Goal: Task Accomplishment & Management: Complete application form

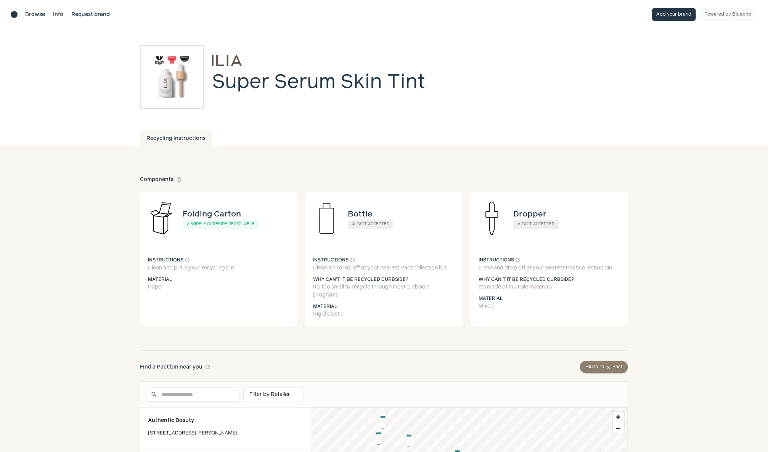
scroll to position [26, 0]
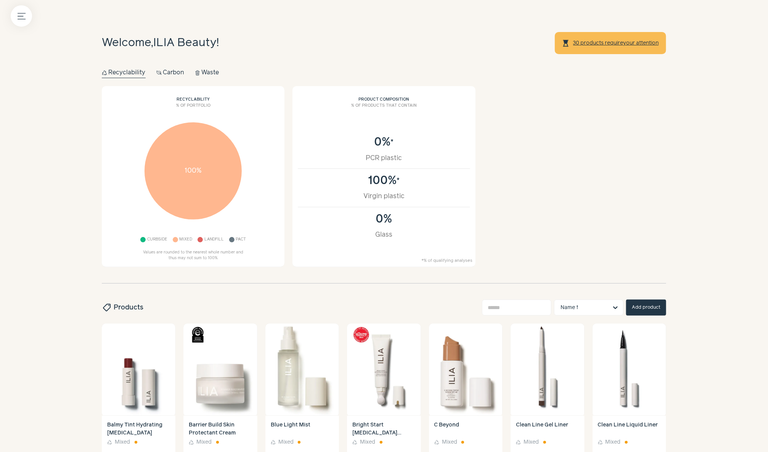
click at [649, 308] on button "Add product" at bounding box center [646, 308] width 40 height 16
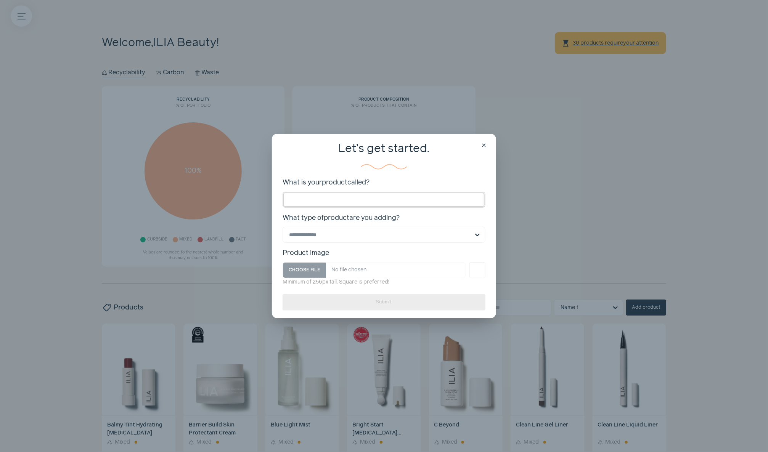
click at [385, 200] on input "What is your product called?" at bounding box center [384, 200] width 203 height 16
type input "**********"
click at [368, 238] on input "What type of product are you adding? Select is focused, type to refine list, pr…" at bounding box center [379, 234] width 181 height 15
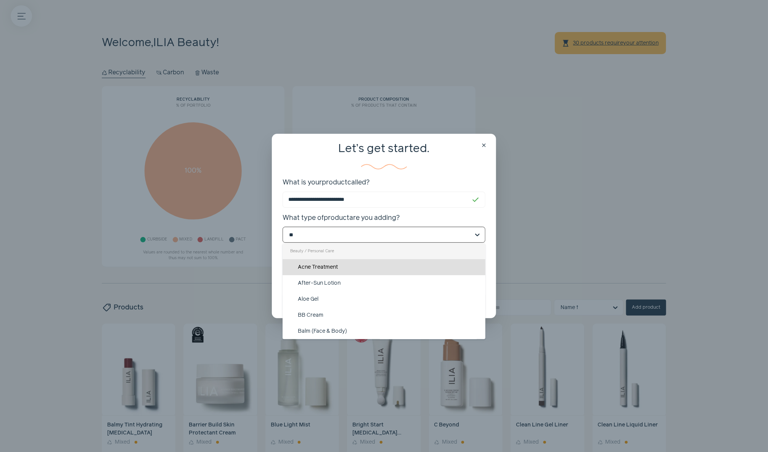
type input "***"
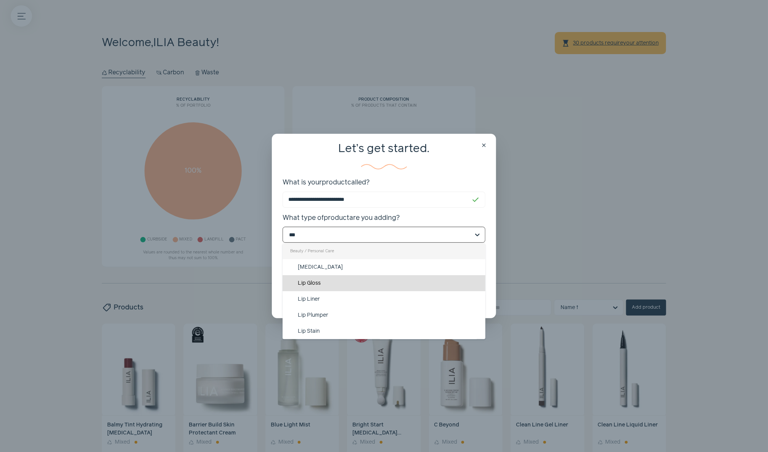
click at [361, 283] on div "Lip Gloss" at bounding box center [384, 283] width 203 height 16
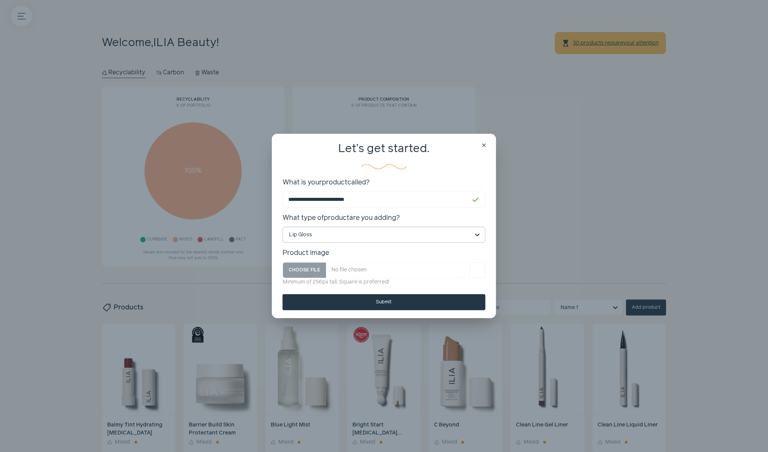
click at [361, 305] on button "Submit" at bounding box center [384, 302] width 203 height 16
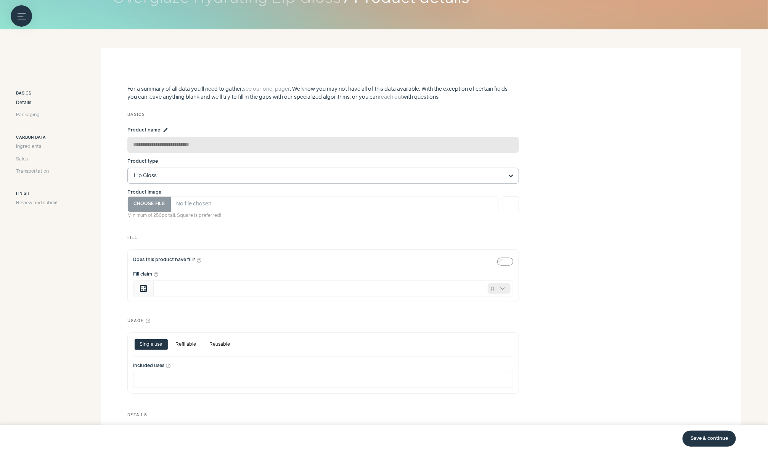
scroll to position [94, 0]
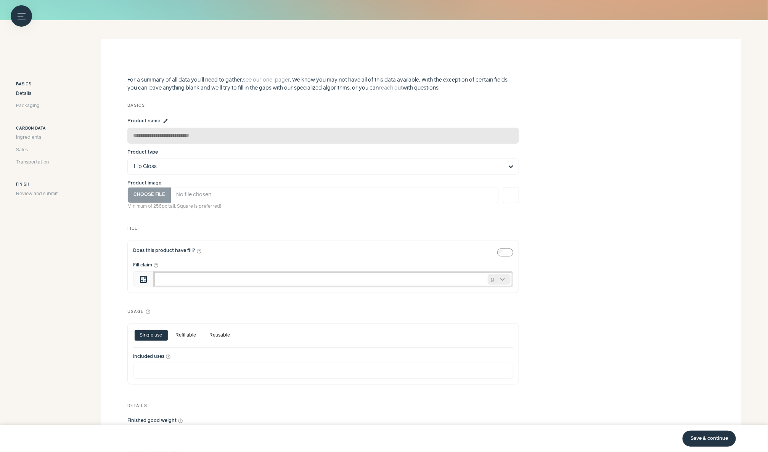
click at [378, 285] on input "Fill claim help_outline" at bounding box center [333, 279] width 360 height 16
type input "***"
click at [392, 303] on div "Usage help_outline" at bounding box center [323, 308] width 392 height 14
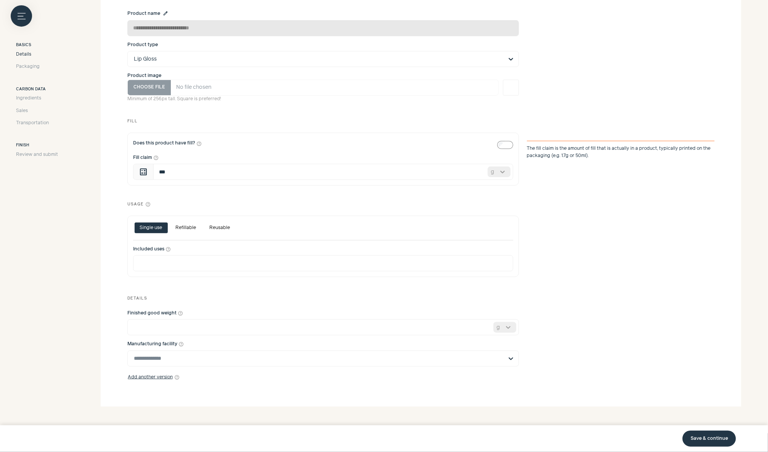
scroll to position [203, 0]
click at [395, 329] on input "*" at bounding box center [323, 326] width 392 height 16
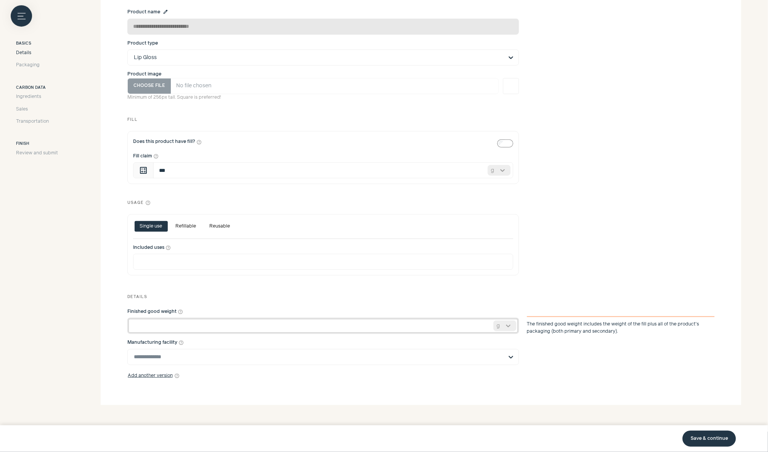
type input "**"
click at [387, 375] on div "Add another version help_outline" at bounding box center [420, 375] width 587 height 5
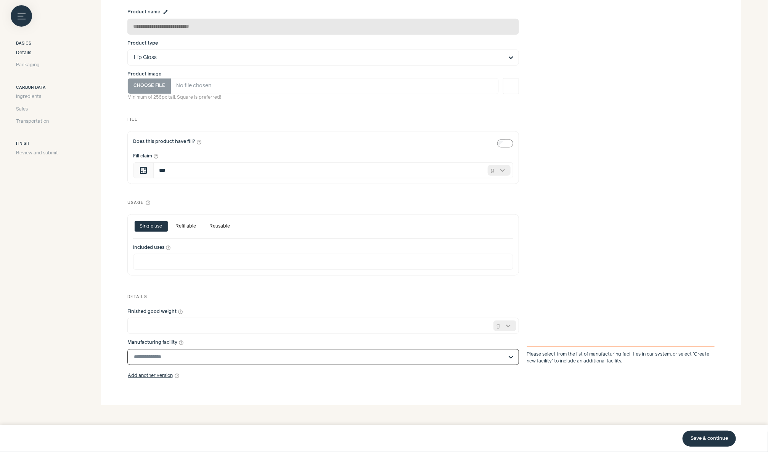
click at [377, 356] on input "Manufacturing facility help_outline" at bounding box center [318, 357] width 369 height 15
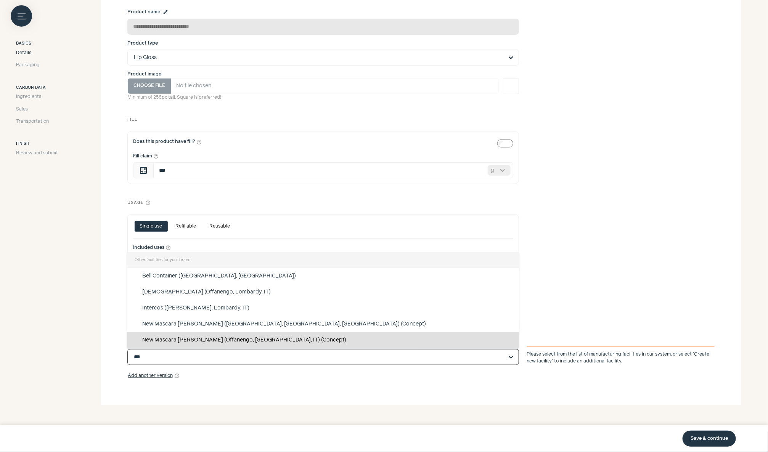
scroll to position [0, 0]
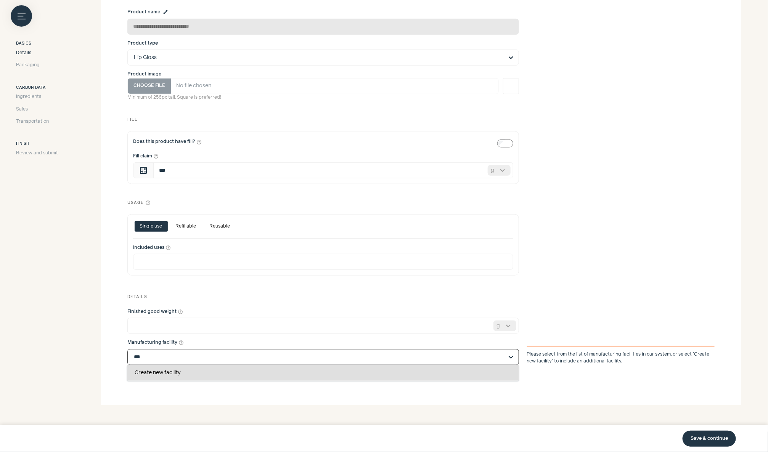
type input "***"
click at [373, 395] on section "**********" at bounding box center [421, 167] width 641 height 475
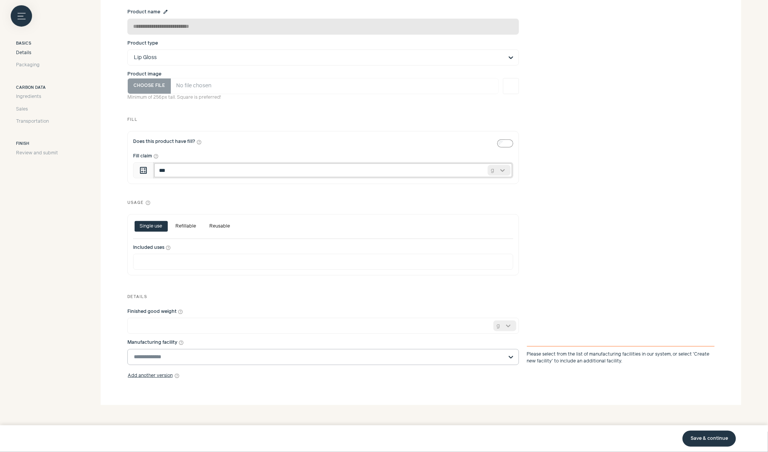
click at [384, 170] on input "***" at bounding box center [333, 170] width 360 height 16
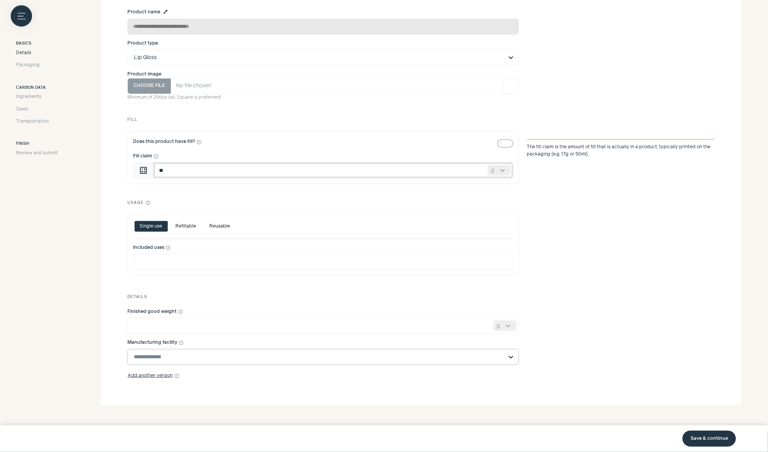
type input "*"
click at [504, 169] on div at bounding box center [502, 170] width 15 height 10
click at [501, 200] on div "ml" at bounding box center [499, 200] width 23 height 16
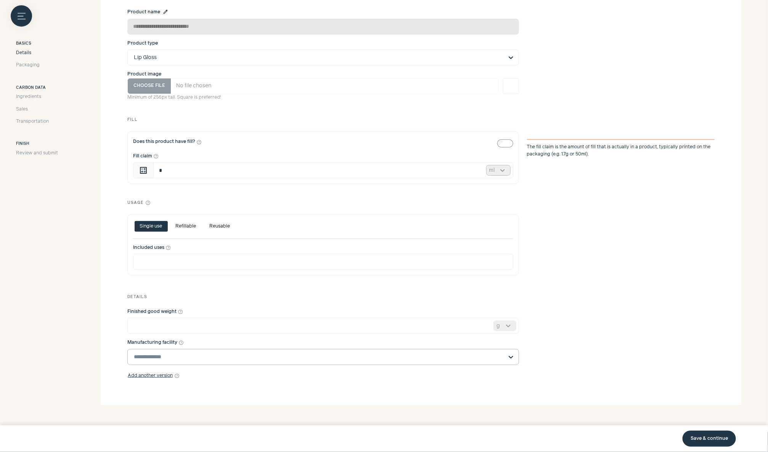
click at [552, 199] on div "Usage help_outline" at bounding box center [420, 199] width 587 height 14
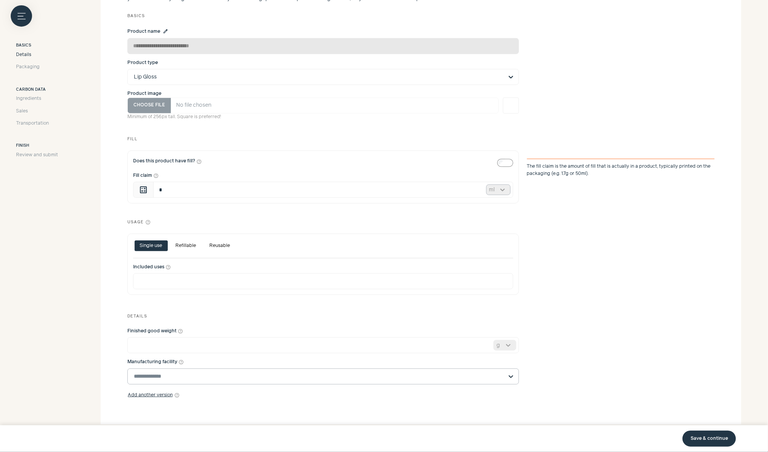
scroll to position [203, 0]
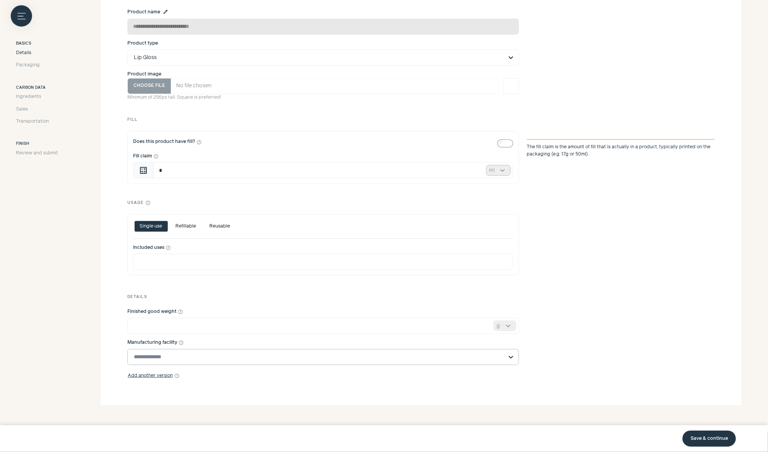
click at [715, 440] on link "Save & continue" at bounding box center [708, 439] width 53 height 16
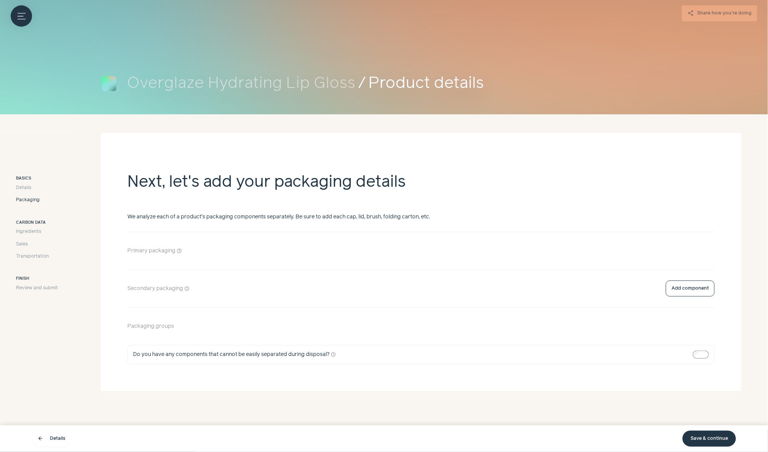
click at [681, 249] on button "Add component" at bounding box center [690, 251] width 49 height 16
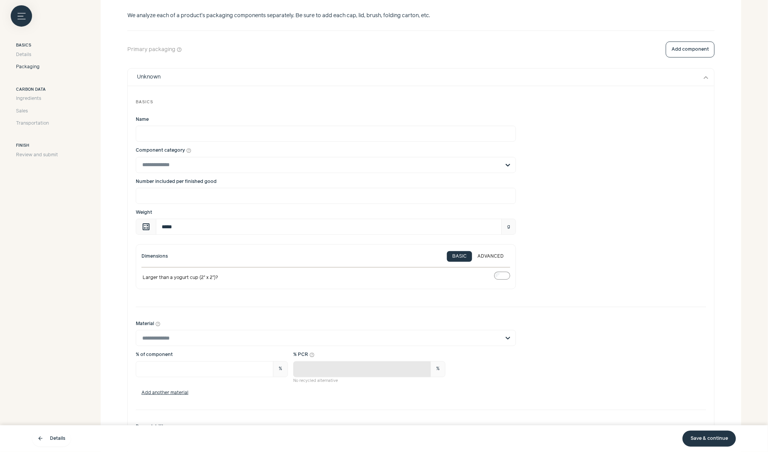
scroll to position [269, 0]
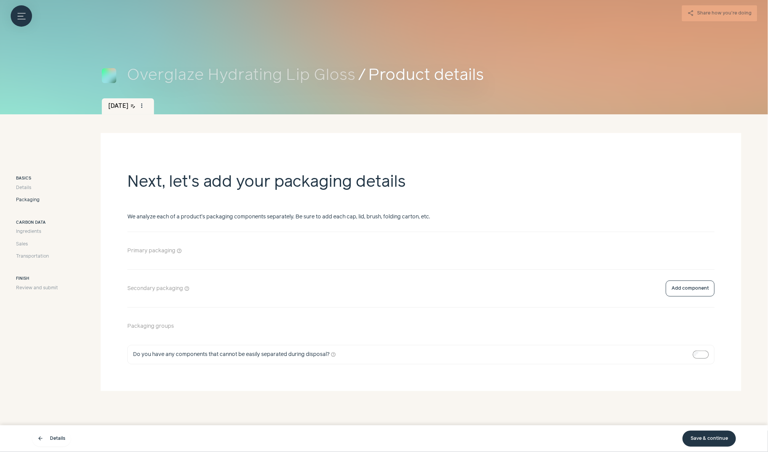
click at [687, 253] on button "Add component" at bounding box center [690, 251] width 49 height 16
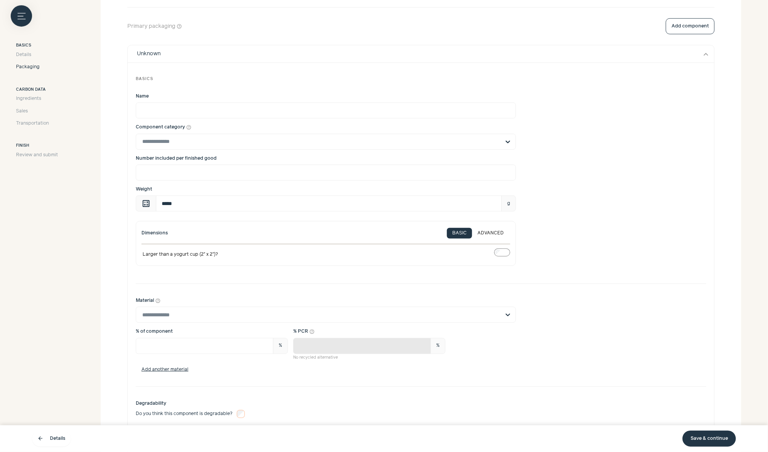
scroll to position [217, 0]
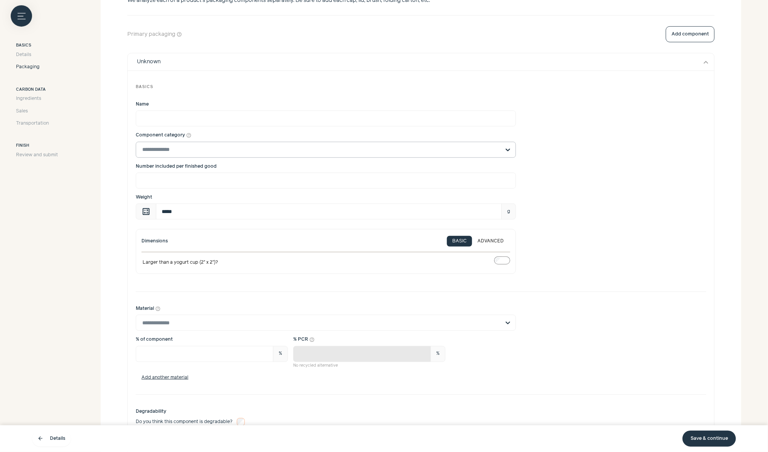
click at [503, 148] on div at bounding box center [507, 149] width 15 height 15
click at [500, 148] on input "Component category help_outline" at bounding box center [321, 149] width 358 height 15
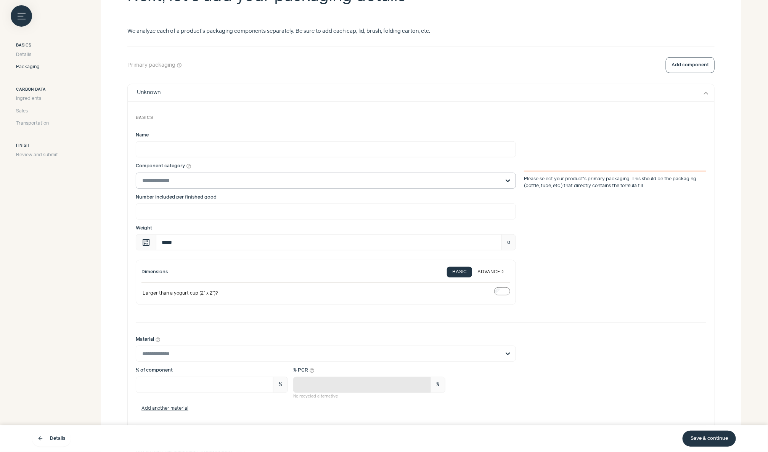
scroll to position [181, 0]
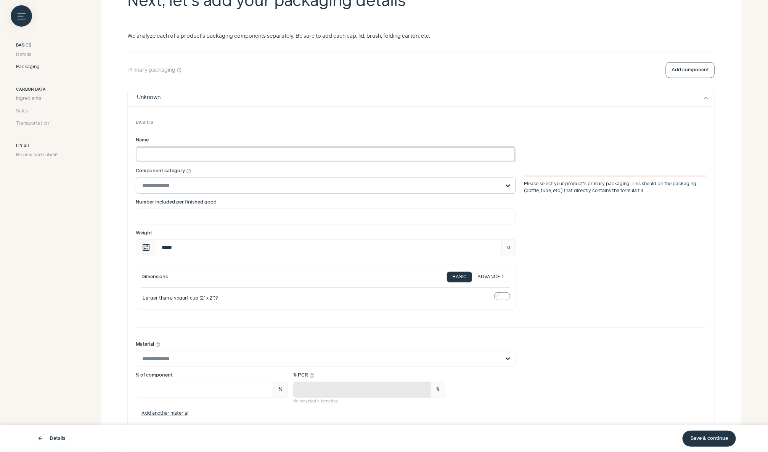
click at [405, 153] on input "Name" at bounding box center [326, 154] width 380 height 16
click at [367, 185] on input "Component category help_outline Select is focused, type to refine list, press d…" at bounding box center [321, 185] width 358 height 15
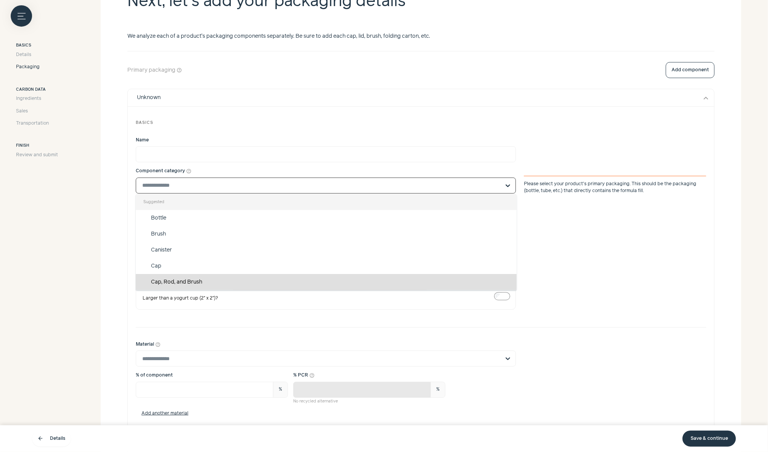
click at [366, 279] on div "Cap, Rod, and Brush" at bounding box center [326, 282] width 381 height 16
click at [366, 193] on input "Component category help_outline Suggested Bottle Brush Canister Cap Cap, Rod, a…" at bounding box center [321, 185] width 358 height 15
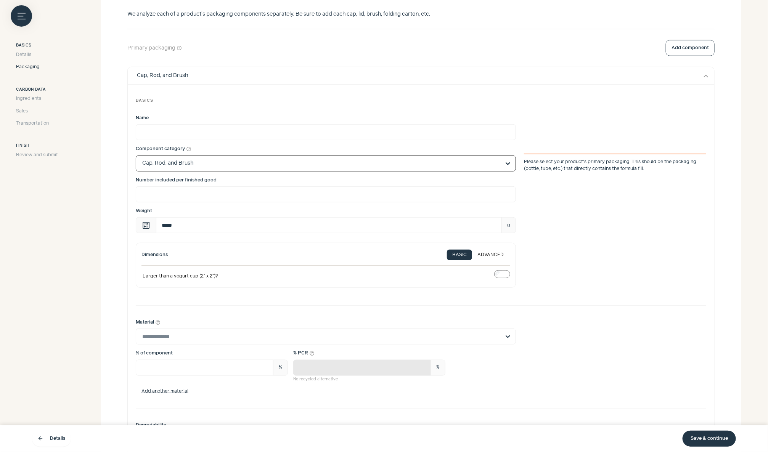
scroll to position [204, 0]
click at [349, 228] on input "*****" at bounding box center [329, 225] width 346 height 16
type input "*"
type input "***"
click at [549, 269] on div "Dimensions BASIC ADVANCED Larger than a yogurt cup (2" x 2")?" at bounding box center [421, 264] width 570 height 45
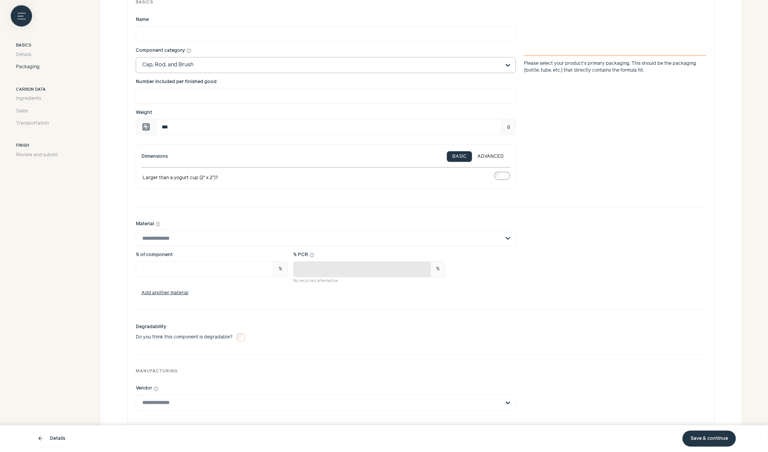
scroll to position [303, 0]
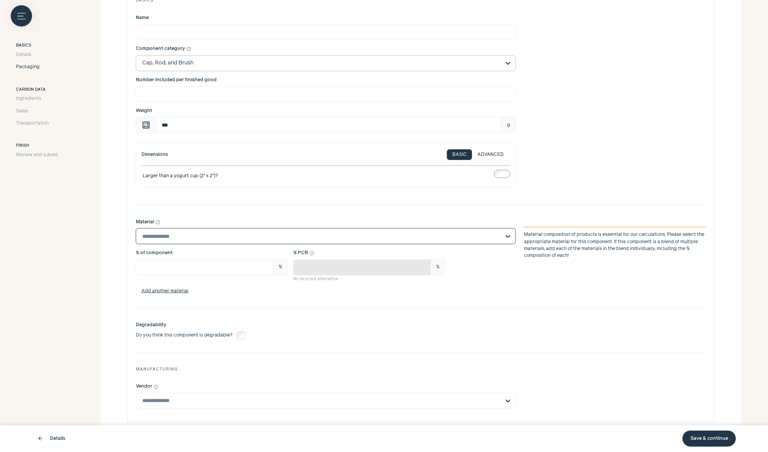
click at [196, 239] on input "Material help_outline Select is focused, type to refine list, press down to ope…" at bounding box center [321, 236] width 358 height 15
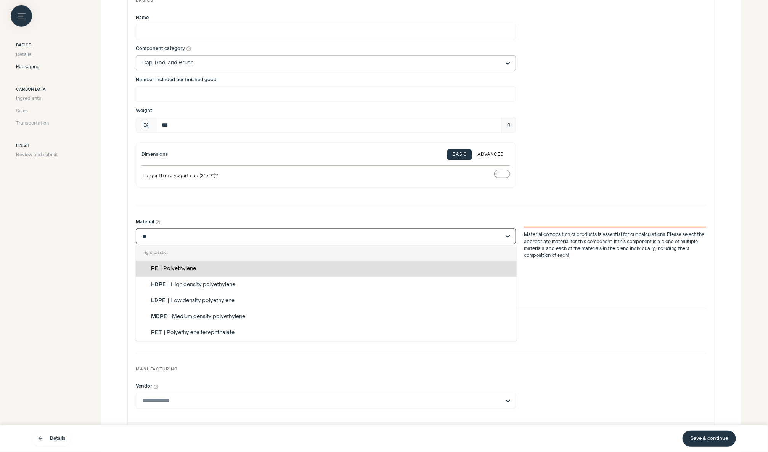
type input "***"
click at [202, 267] on span "Polyethylene terephthalate" at bounding box center [201, 268] width 68 height 5
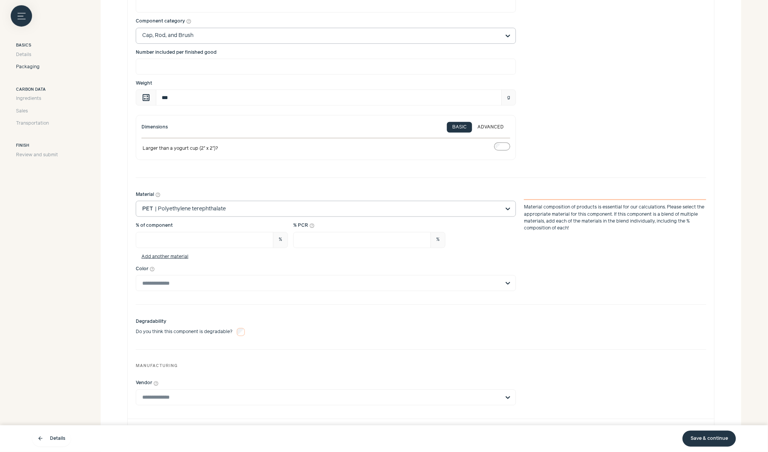
scroll to position [329, 0]
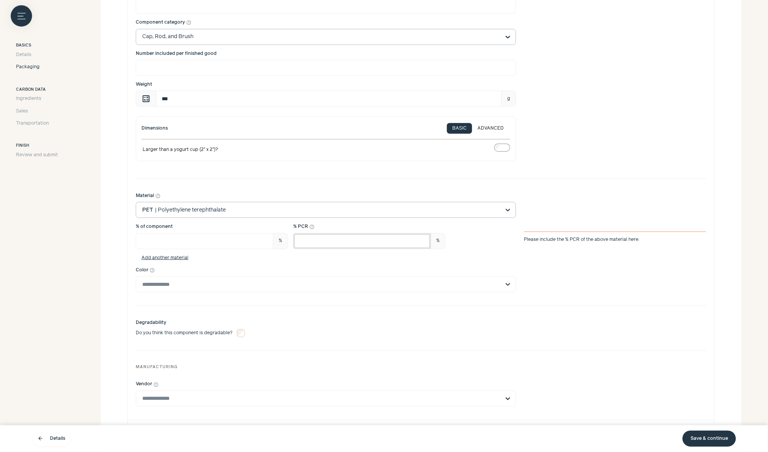
click at [339, 246] on input "*" at bounding box center [362, 241] width 138 height 16
type input "**"
click at [557, 269] on div "Color help_outline" at bounding box center [421, 280] width 570 height 26
click at [395, 285] on input "Color help_outline" at bounding box center [321, 284] width 358 height 15
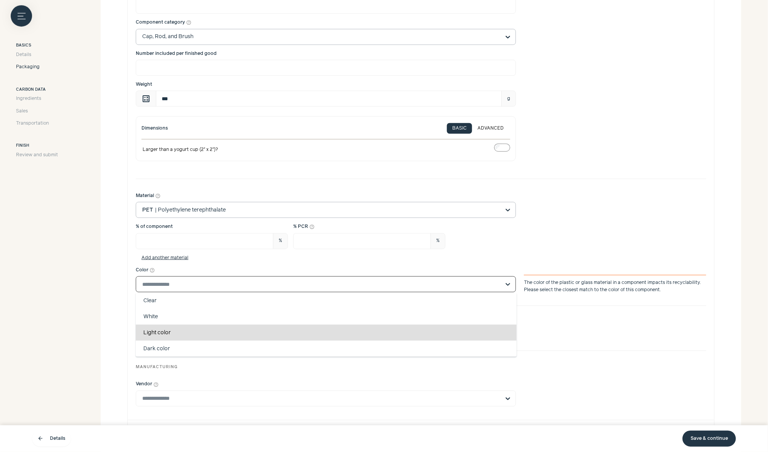
click at [395, 329] on div "Light color" at bounding box center [326, 333] width 381 height 16
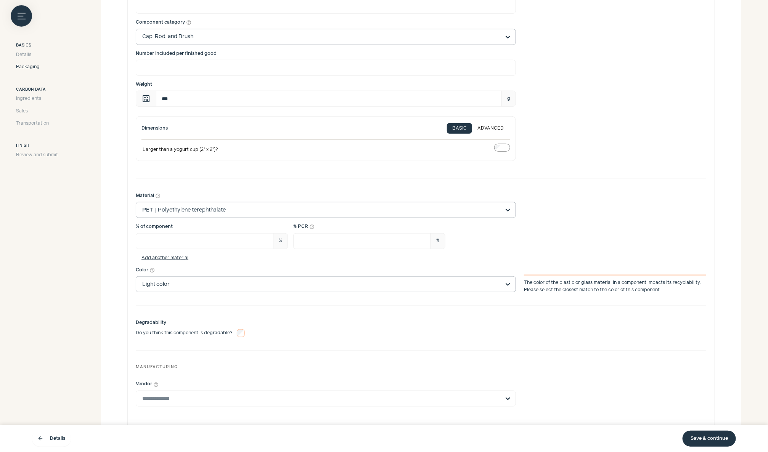
click at [550, 316] on div "Degradability Do you think this component is degradable?" at bounding box center [421, 328] width 570 height 28
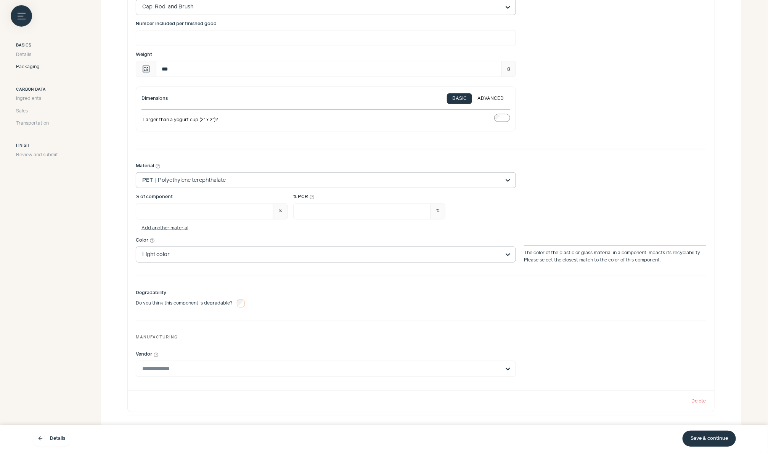
scroll to position [363, 0]
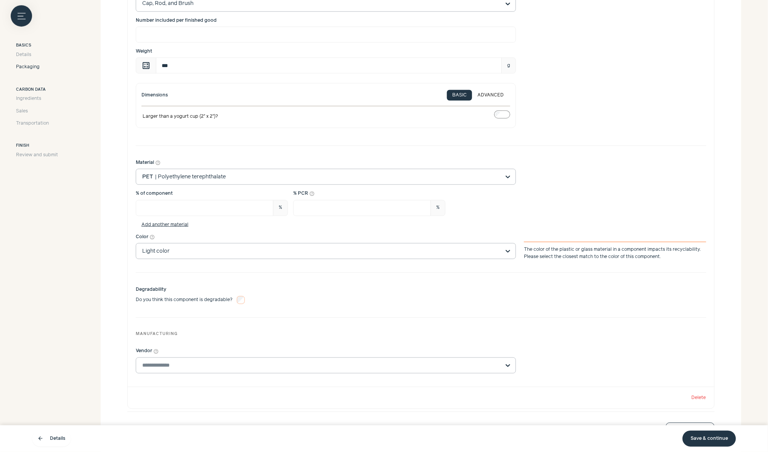
click at [459, 363] on input "Vendor help_outline" at bounding box center [321, 365] width 358 height 15
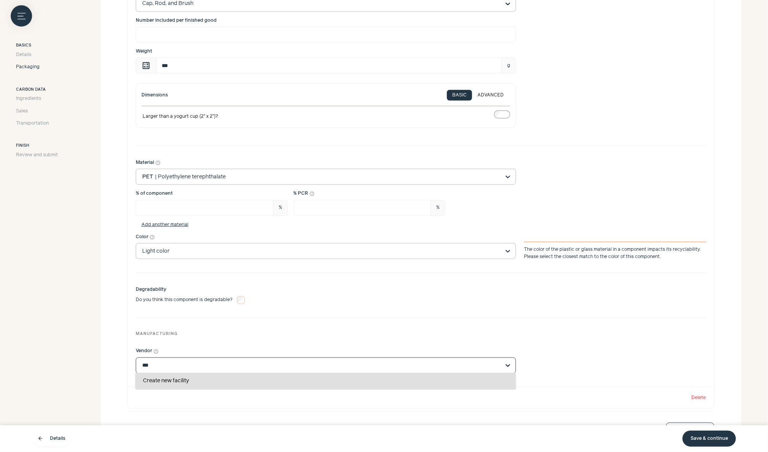
type input "***"
click at [564, 360] on div "Vendor help_outline Create new facility You are currently focused on option Cre…" at bounding box center [421, 361] width 570 height 26
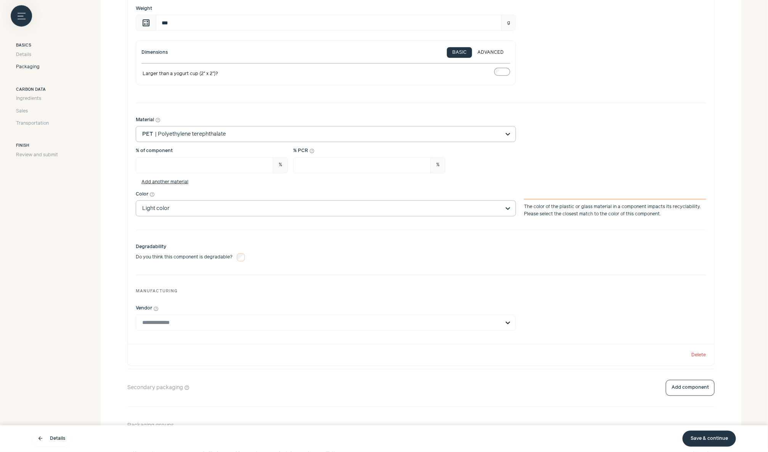
scroll to position [406, 0]
click at [407, 132] on input "Material help_outline PET | Polyethylene terephthalate" at bounding box center [321, 132] width 358 height 15
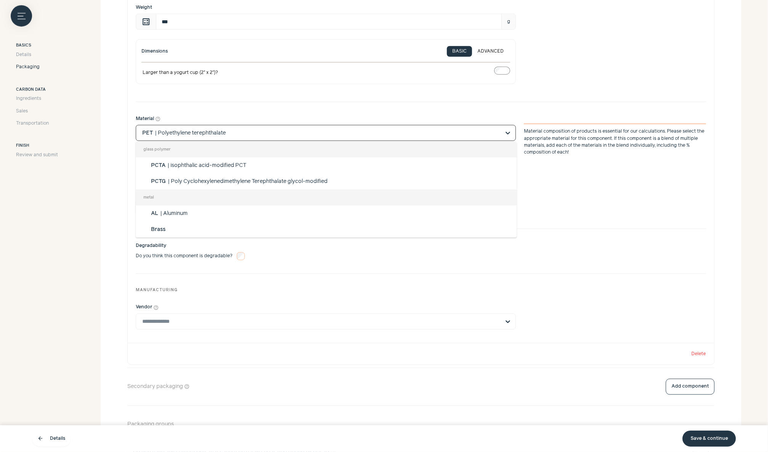
scroll to position [240, 0]
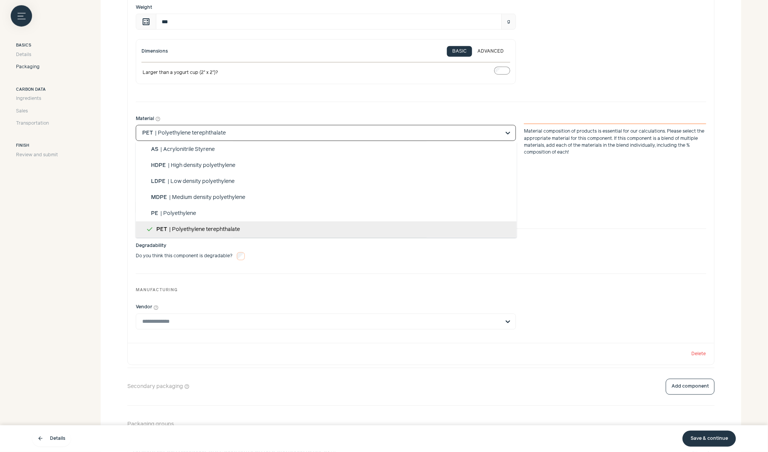
click at [407, 132] on input "Material help_outline glass polymer PCTA | isophthalic acid-modified PCT PCTG |…" at bounding box center [321, 132] width 358 height 15
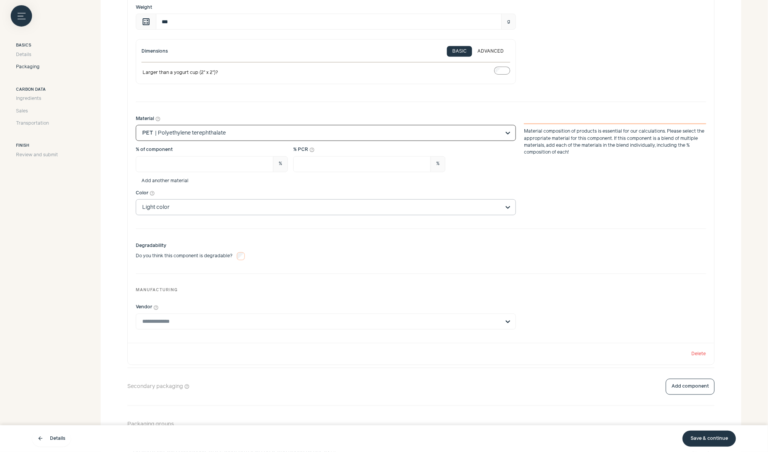
click at [177, 182] on button "Add another material" at bounding box center [165, 180] width 58 height 5
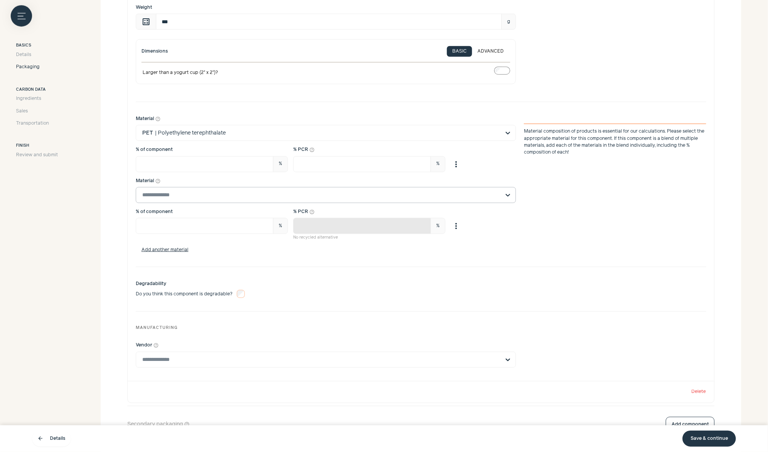
click at [210, 193] on input "Material help_outline" at bounding box center [321, 195] width 358 height 15
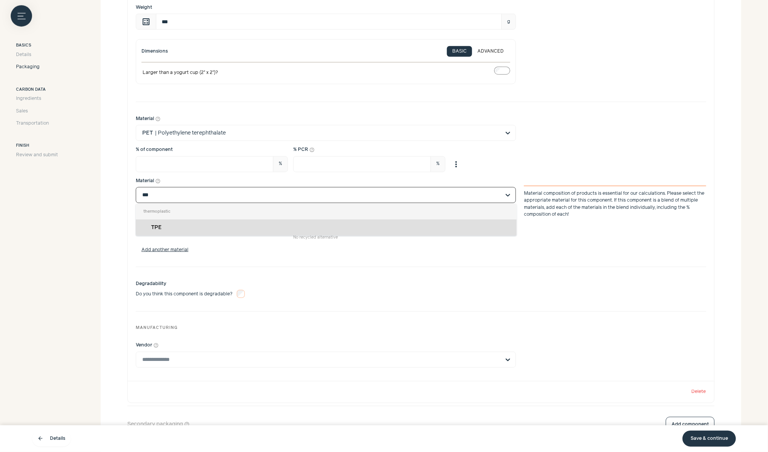
type input "****"
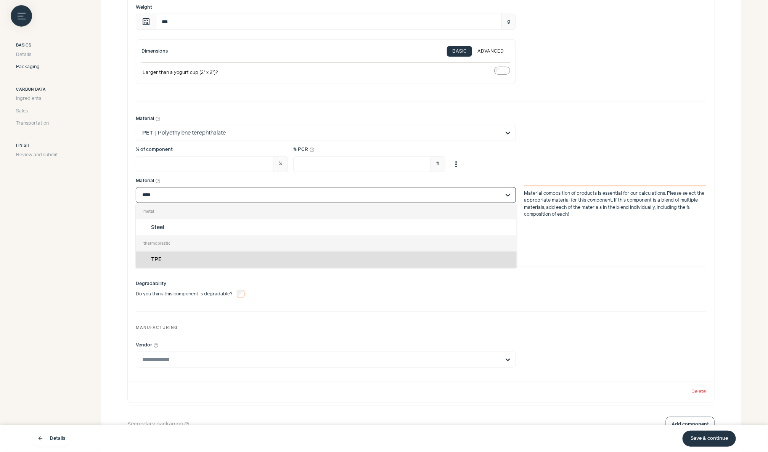
click at [202, 259] on div "TPE" at bounding box center [326, 260] width 381 height 16
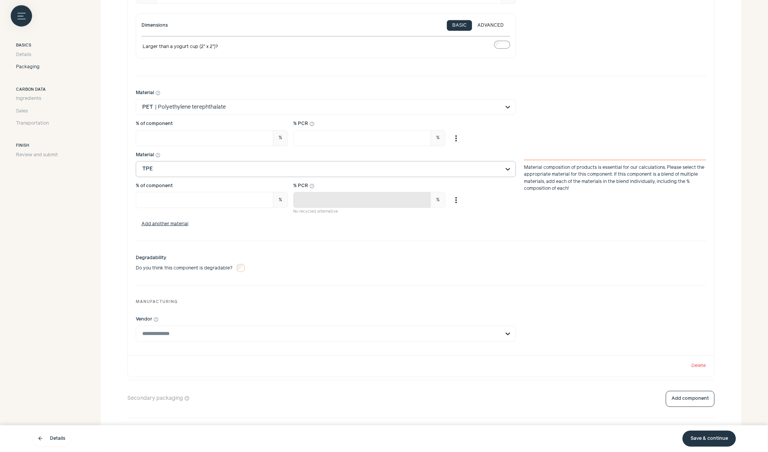
scroll to position [431, 0]
click at [202, 141] on input "***" at bounding box center [205, 140] width 138 height 16
type input "*"
type input "**"
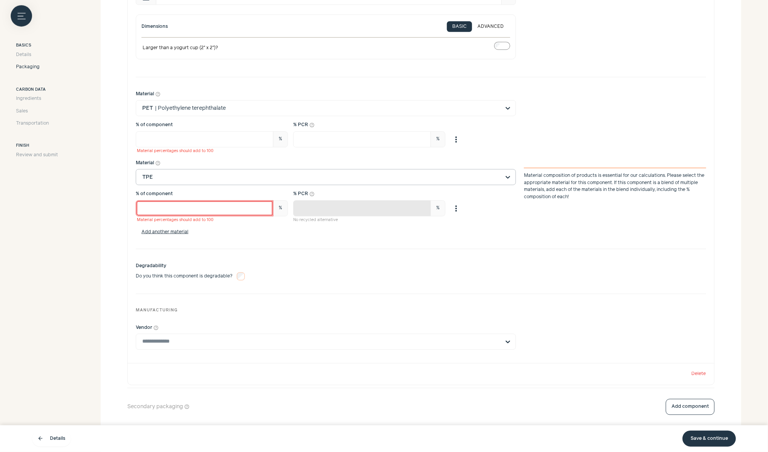
click at [202, 206] on input "*" at bounding box center [205, 209] width 138 height 16
type input "*"
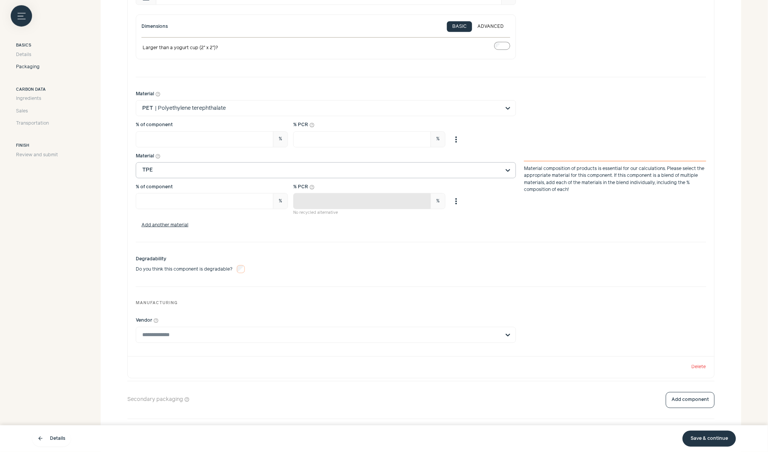
click at [108, 238] on section "Next, let's add your packaging details We analyze each of a product's packaging…" at bounding box center [421, 102] width 641 height 801
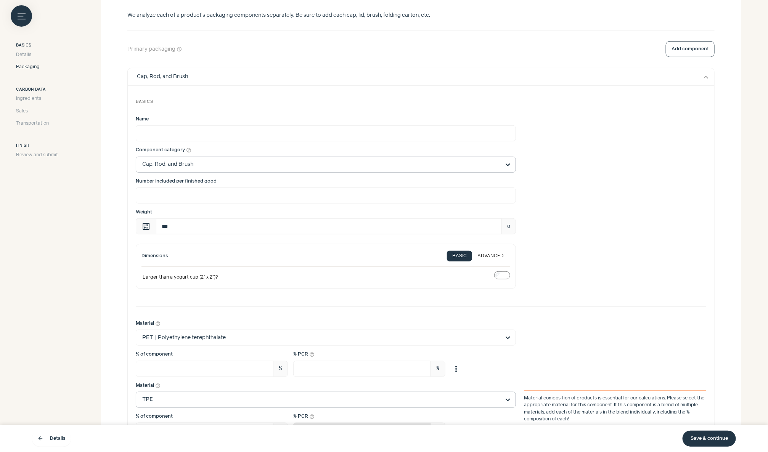
scroll to position [202, 0]
click at [691, 49] on button "Add component" at bounding box center [690, 48] width 49 height 16
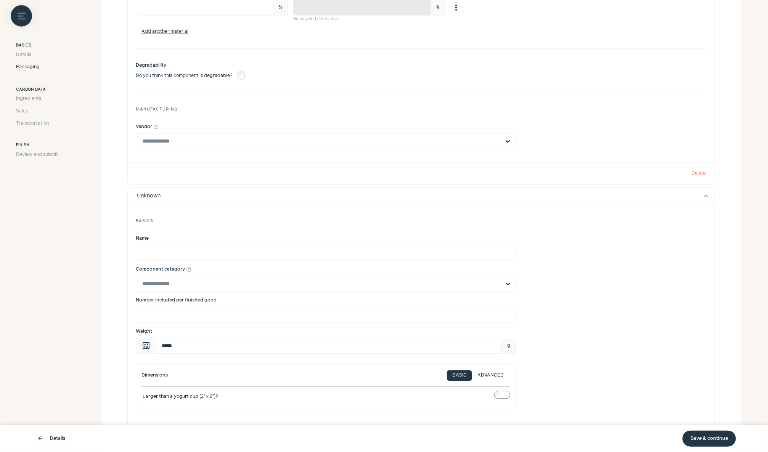
scroll to position [631, 0]
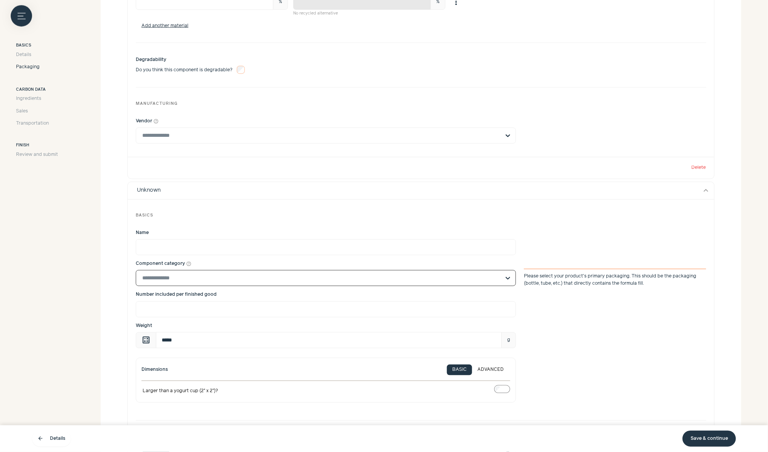
click at [392, 273] on input "Component category help_outline Select is focused, type to refine list, press d…" at bounding box center [321, 278] width 358 height 15
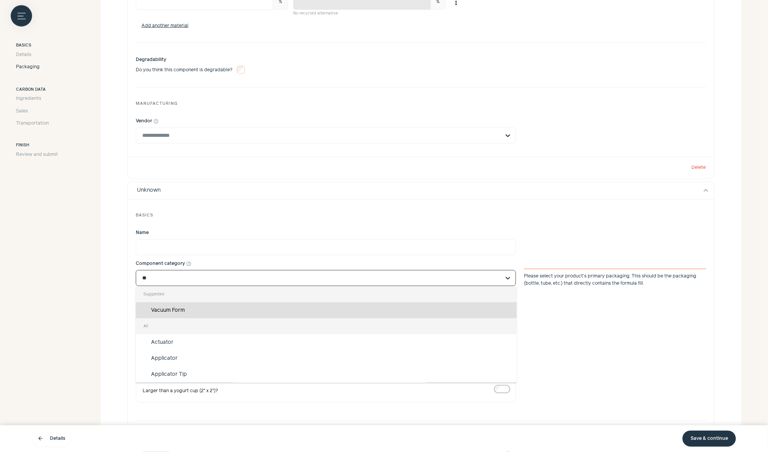
type input "***"
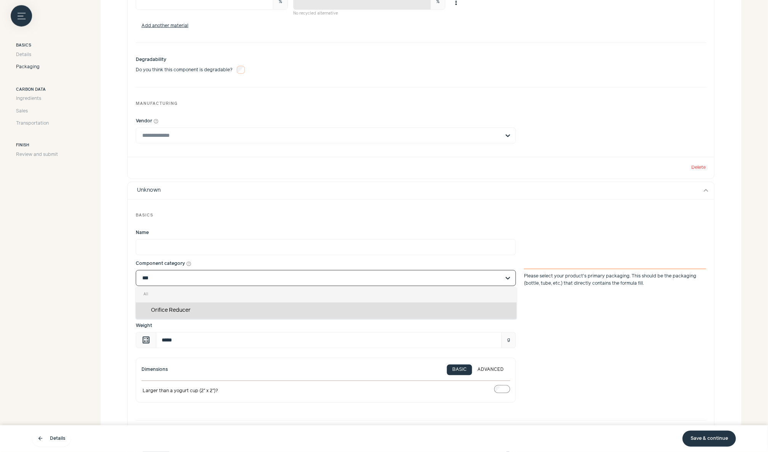
click at [376, 312] on div "Orifice Reducer" at bounding box center [326, 311] width 381 height 16
click at [376, 286] on input "***" at bounding box center [321, 278] width 358 height 15
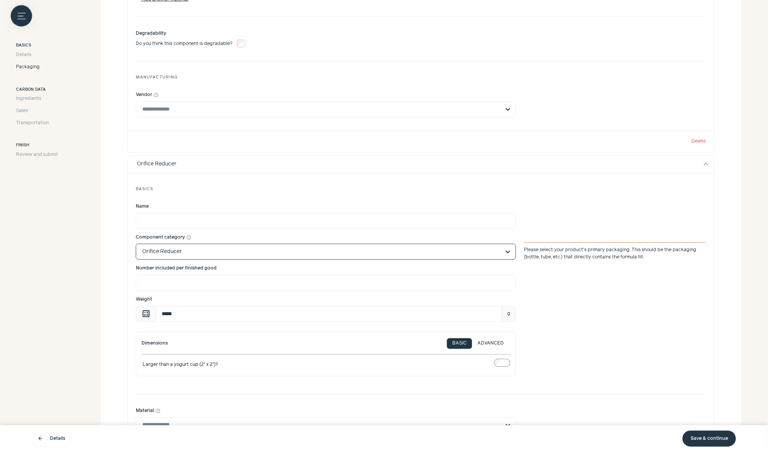
scroll to position [662, 0]
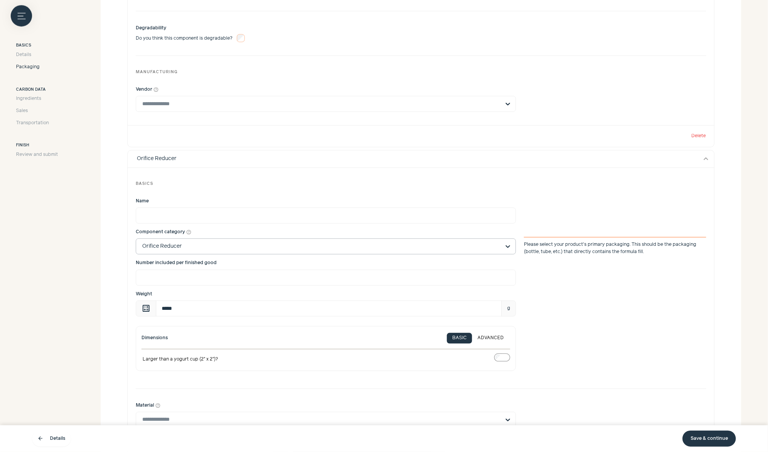
click at [427, 319] on div "Name Component category help_outline Orifice Reducer Please select your product…" at bounding box center [421, 287] width 570 height 188
click at [423, 316] on div "Name Component category help_outline Orifice Reducer Please select your product…" at bounding box center [421, 287] width 570 height 188
click at [416, 313] on input "*****" at bounding box center [329, 309] width 346 height 16
type input "****"
click at [583, 338] on div "Dimensions BASIC ADVANCED Larger than a yogurt cup (2" x 2")?" at bounding box center [421, 348] width 570 height 45
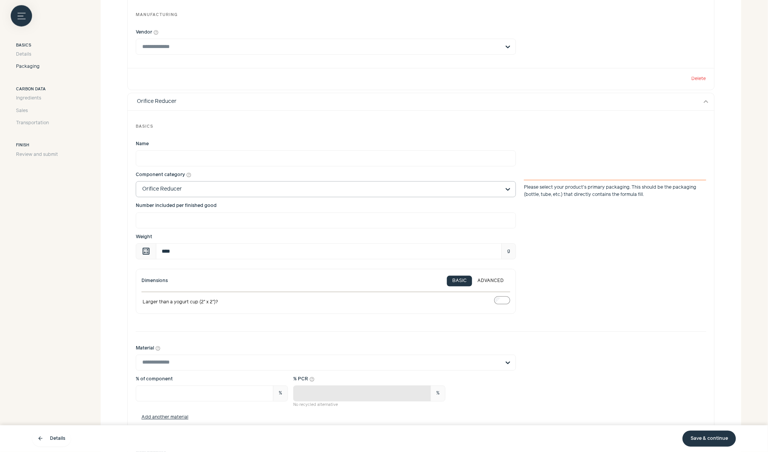
scroll to position [722, 0]
click at [381, 358] on input "Material help_outline" at bounding box center [321, 360] width 358 height 15
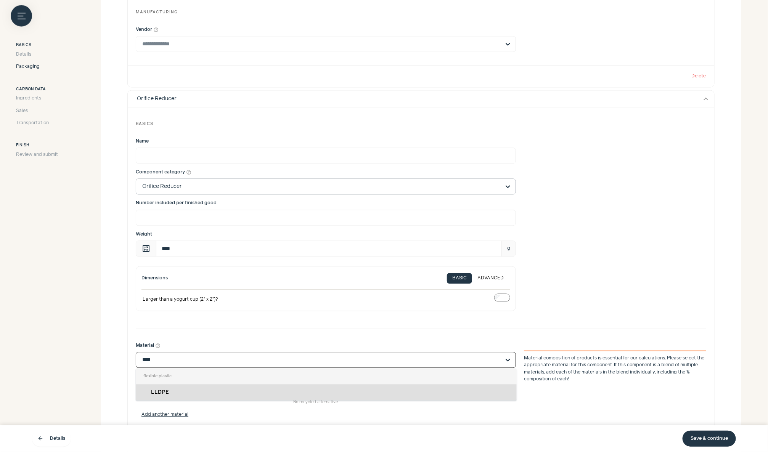
type input "*****"
click at [373, 390] on div "LLDPE" at bounding box center [326, 393] width 381 height 16
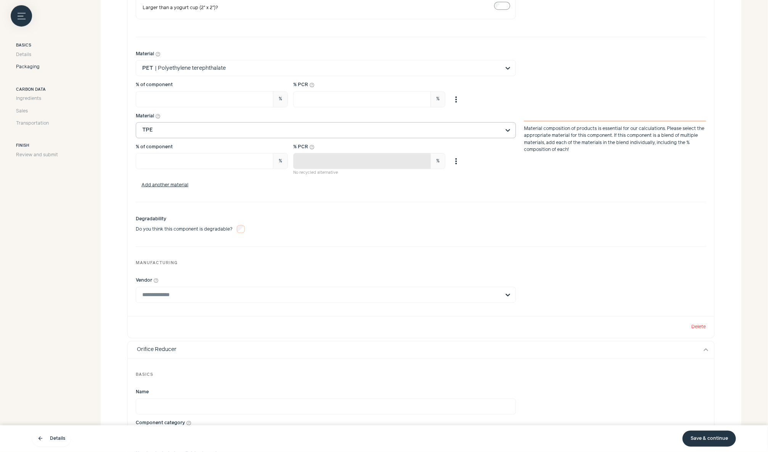
scroll to position [0, 0]
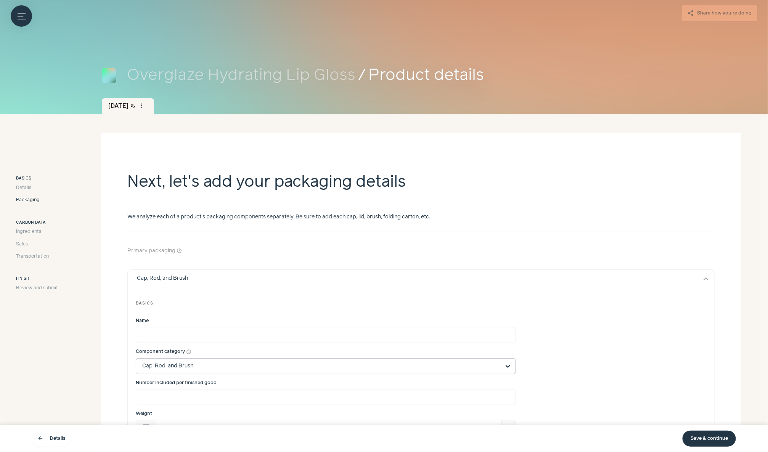
click at [692, 252] on button "Add component" at bounding box center [690, 251] width 49 height 16
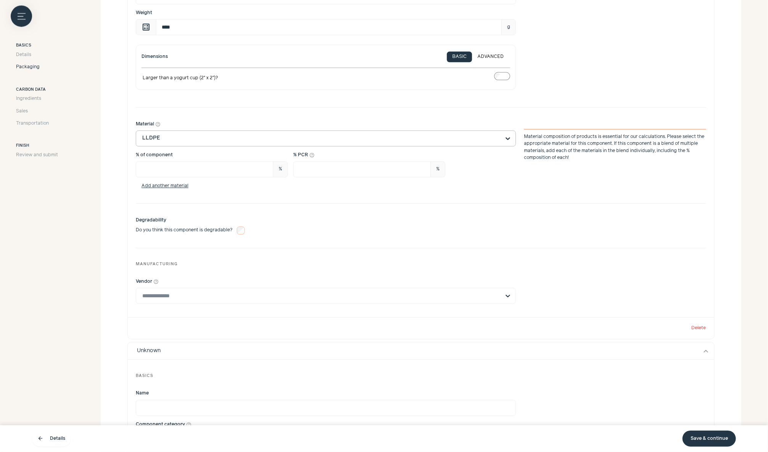
scroll to position [1000, 0]
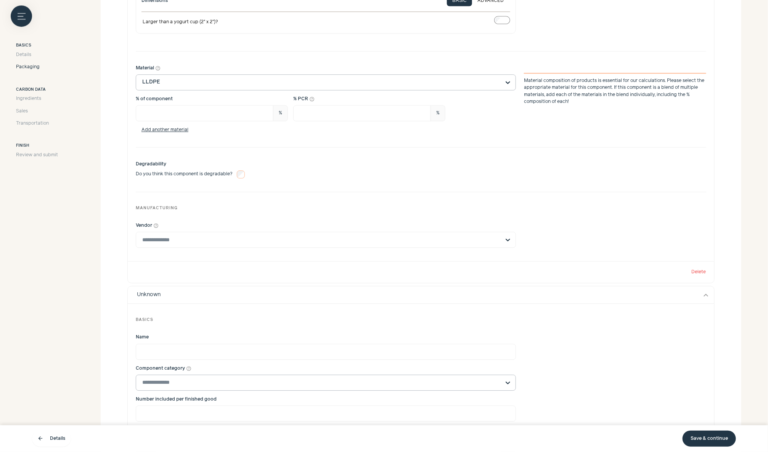
click at [443, 378] on input "Component category help_outline" at bounding box center [321, 382] width 358 height 15
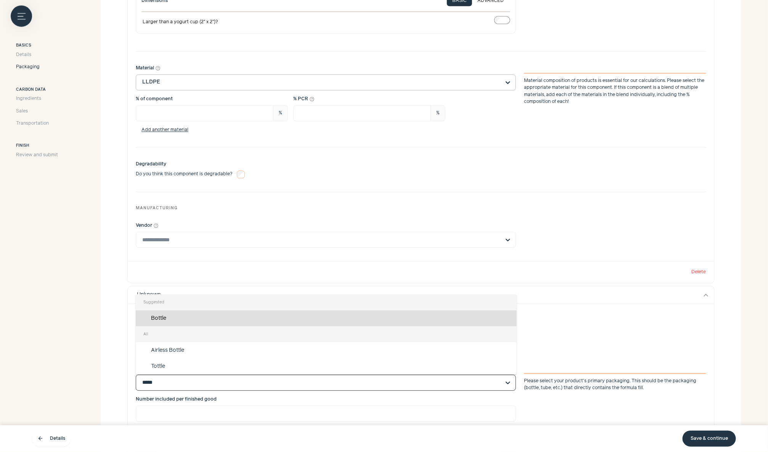
type input "******"
click at [381, 314] on div "Bottle" at bounding box center [326, 318] width 381 height 16
click at [381, 375] on input "******" at bounding box center [321, 382] width 358 height 15
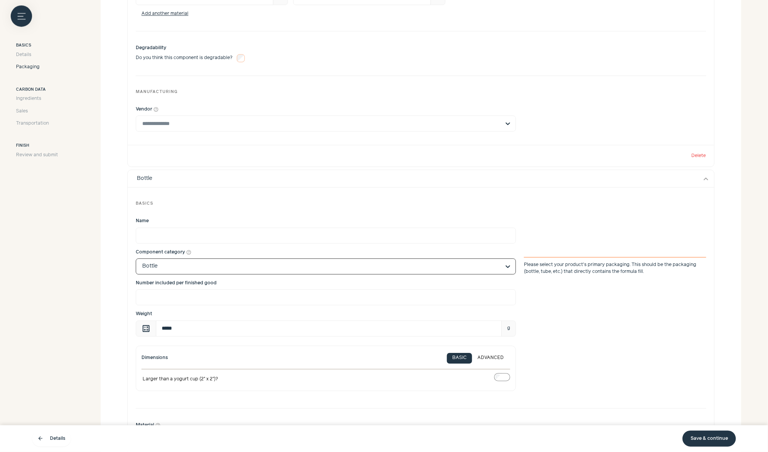
scroll to position [1123, 0]
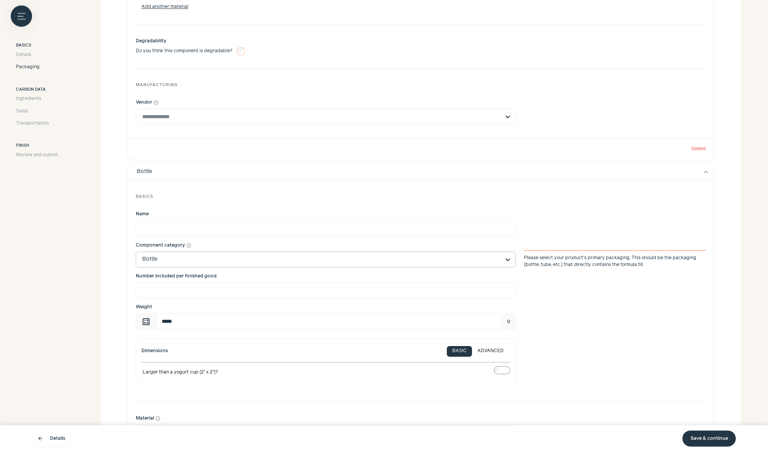
click at [411, 327] on div "Name Component category help_outline Bottle Please select your product's primar…" at bounding box center [421, 300] width 570 height 188
click at [400, 321] on input "*****" at bounding box center [329, 322] width 346 height 16
type input "*"
type input "*****"
click at [605, 331] on div "Name Component category help_outline Bottle Please select your product's primar…" at bounding box center [421, 300] width 570 height 188
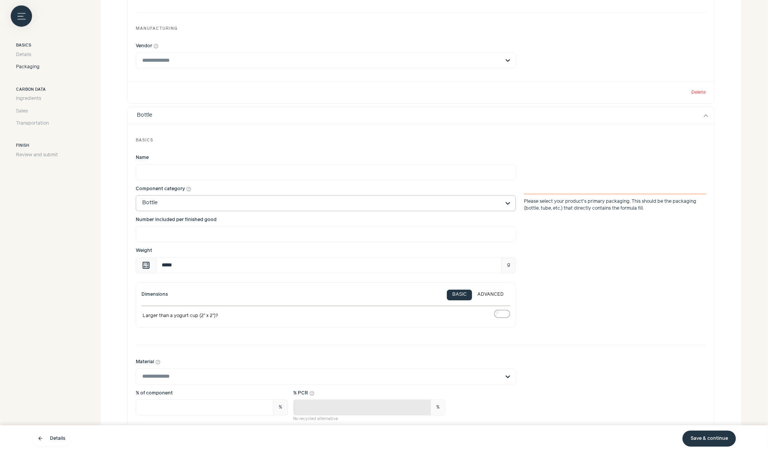
scroll to position [1180, 0]
click at [209, 404] on input "***" at bounding box center [205, 407] width 138 height 16
type input "*"
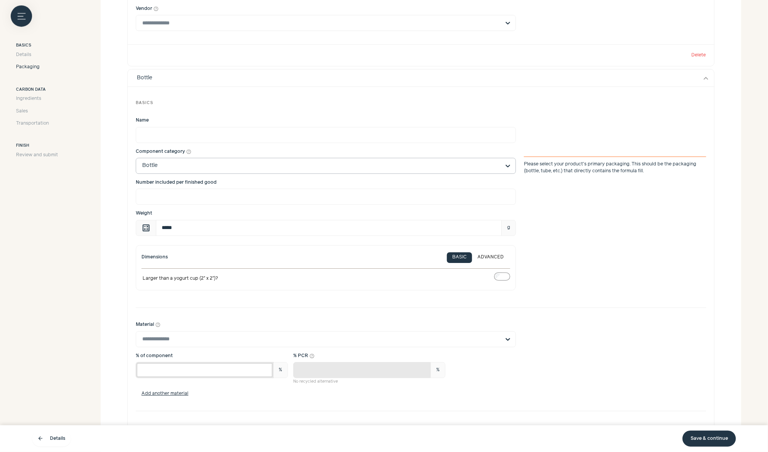
scroll to position [1230, 0]
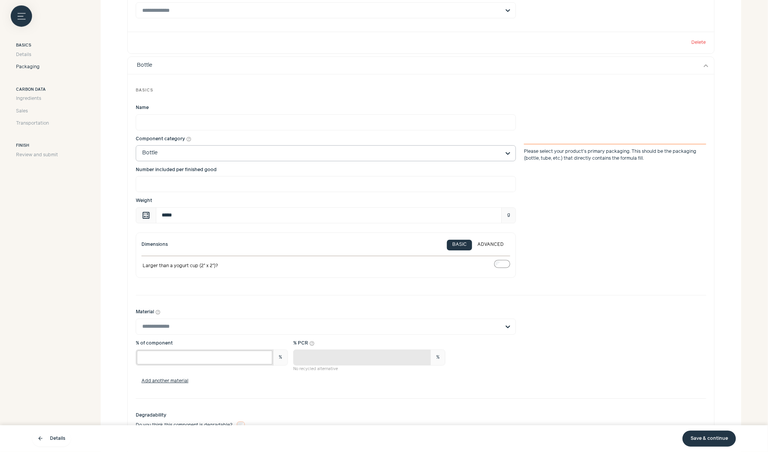
type input "*"
type input "***"
click at [572, 273] on div "Dimensions BASIC ADVANCED Larger than a yogurt cup (2" x 2")?" at bounding box center [421, 255] width 570 height 45
click at [475, 331] on div "Material help_outline % of component *** % Material percentages should add to 1…" at bounding box center [421, 346] width 570 height 87
click at [469, 324] on input "Material help_outline" at bounding box center [321, 326] width 358 height 15
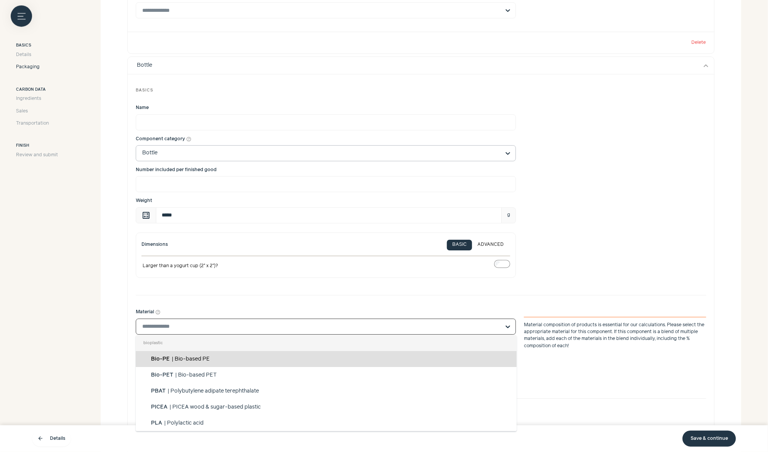
type input "*"
type input "***"
click at [463, 356] on div "PET | Polyethylene terephthalate" at bounding box center [326, 359] width 381 height 16
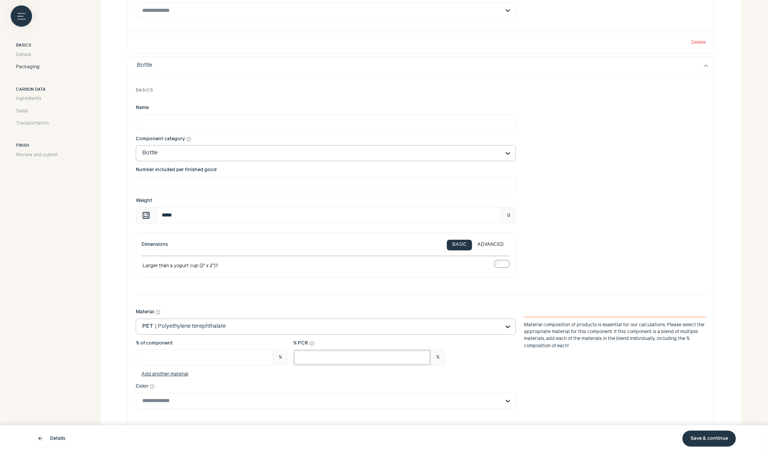
click at [404, 356] on input "*" at bounding box center [362, 358] width 138 height 16
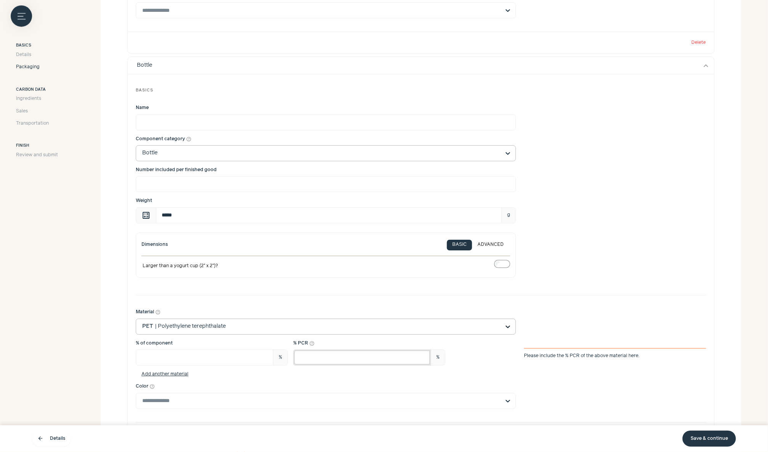
type input "**"
click at [589, 371] on div "Add another material" at bounding box center [421, 374] width 570 height 7
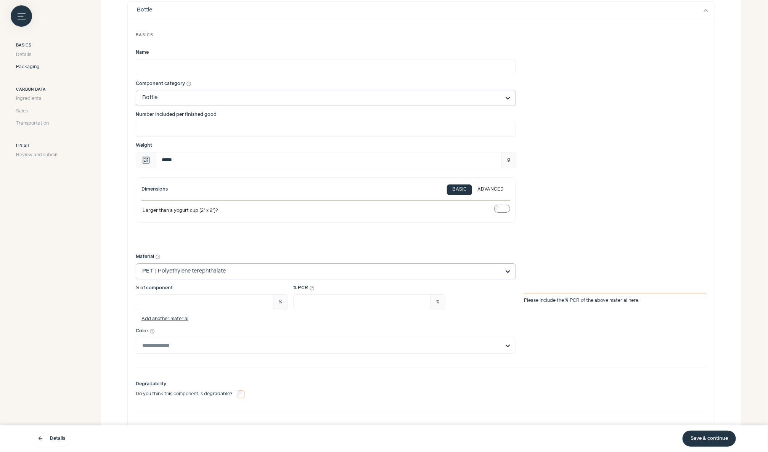
scroll to position [1286, 0]
click at [457, 339] on input "Color help_outline" at bounding box center [321, 344] width 358 height 15
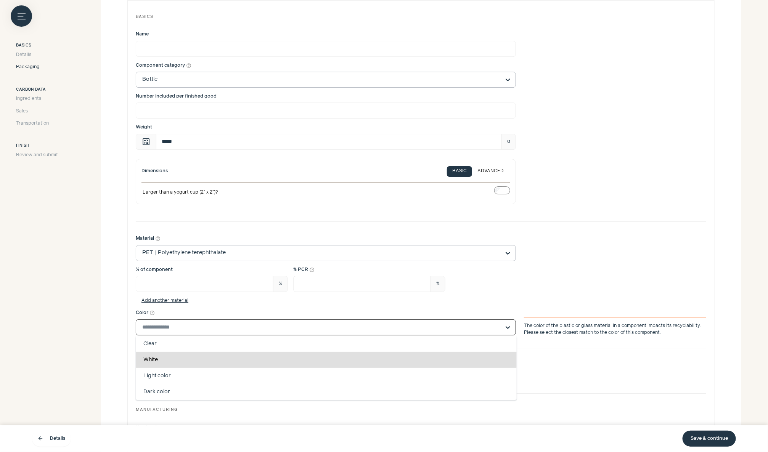
scroll to position [1305, 0]
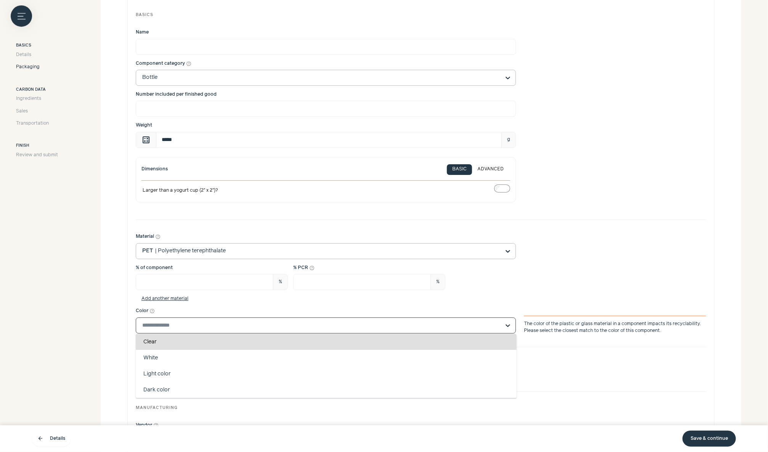
click at [419, 341] on div "Clear" at bounding box center [326, 342] width 381 height 16
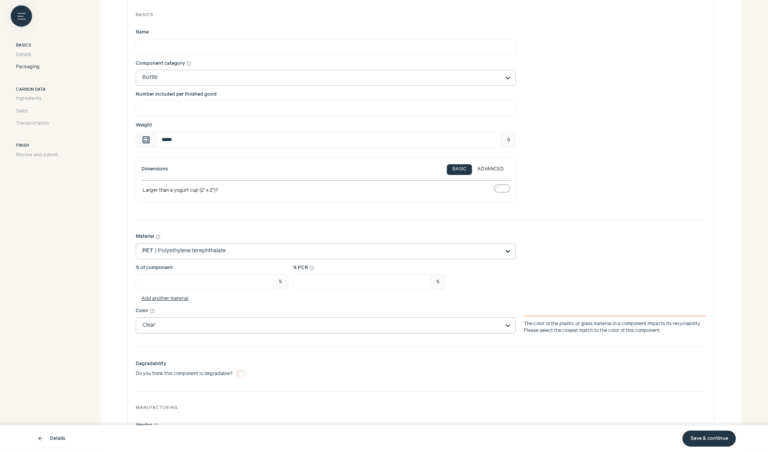
click at [573, 340] on div "Basics Name Component category help_outline Bottle Number included per finished…" at bounding box center [421, 230] width 586 height 462
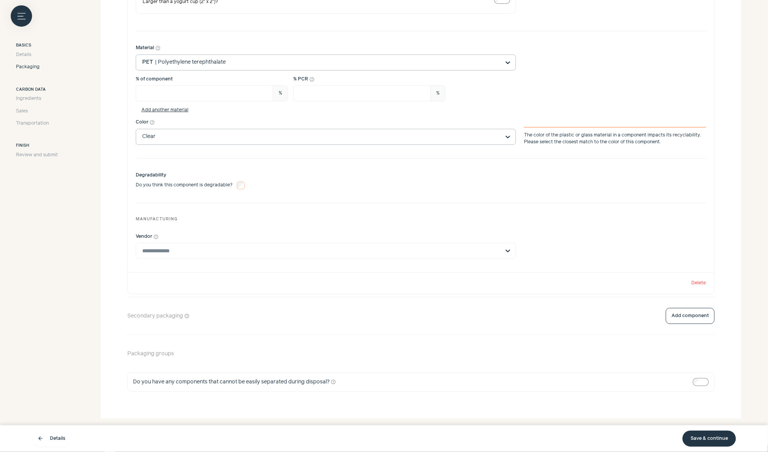
scroll to position [1504, 0]
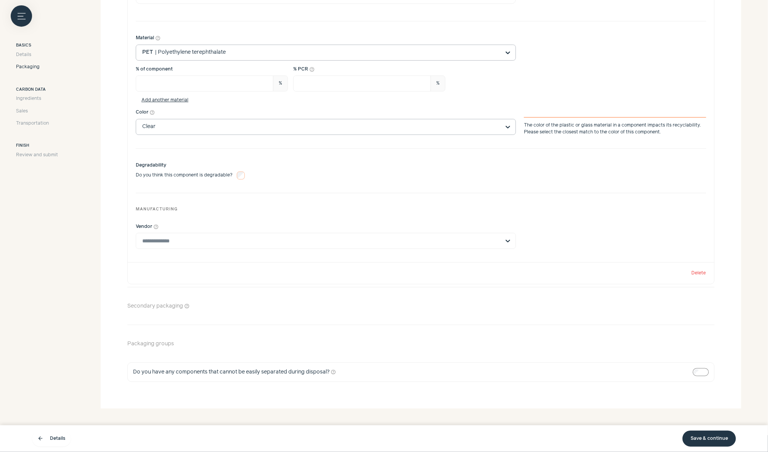
click at [690, 305] on button "Add component" at bounding box center [690, 306] width 49 height 16
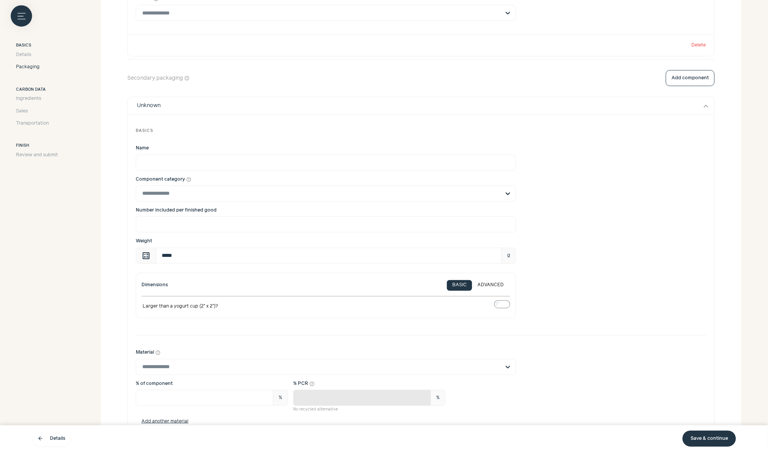
scroll to position [1824, 0]
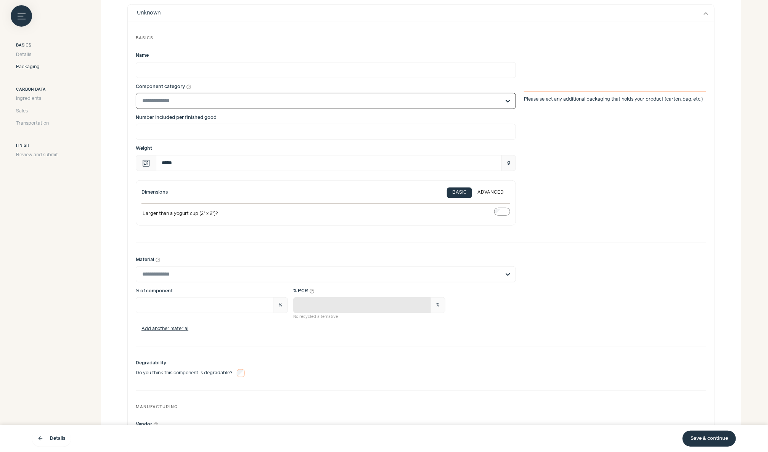
click at [332, 96] on input "Component category help_outline Select is focused, type to refine list, press d…" at bounding box center [321, 100] width 358 height 15
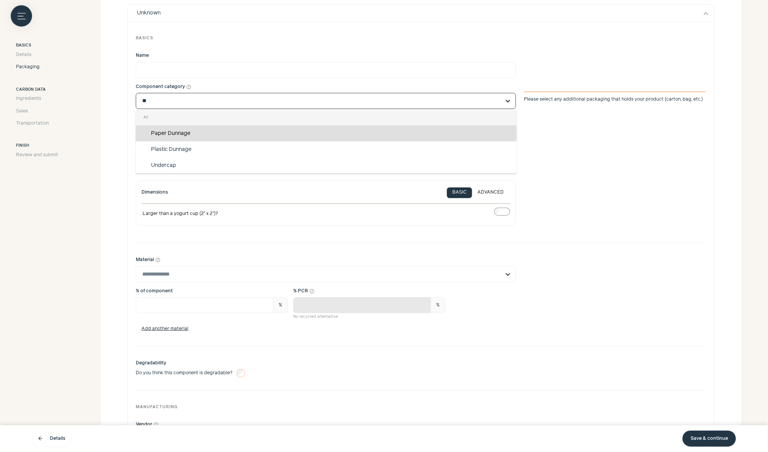
type input "*"
type input "****"
click at [293, 128] on div "Folding Carton" at bounding box center [326, 133] width 381 height 16
click at [293, 109] on input "****" at bounding box center [321, 100] width 358 height 15
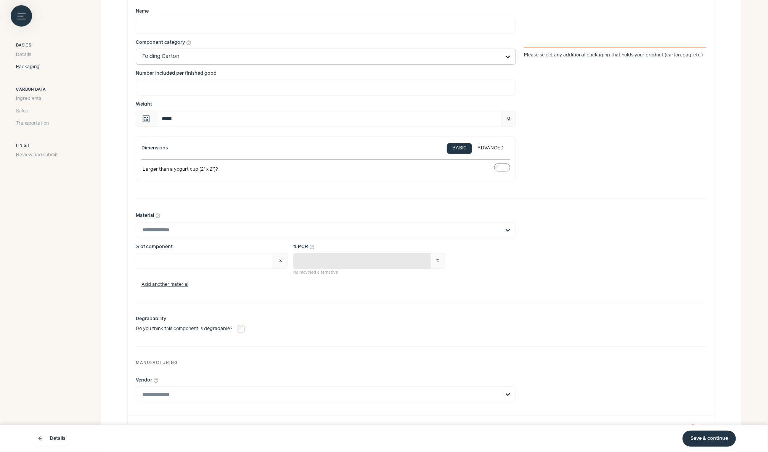
scroll to position [1873, 0]
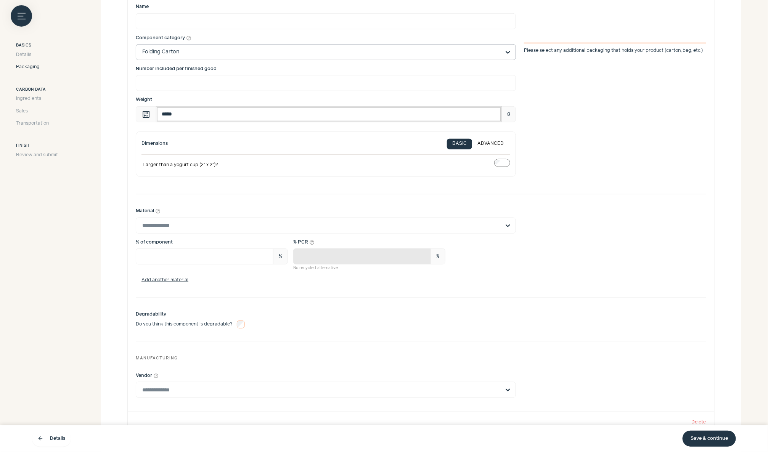
click at [402, 115] on input "*****" at bounding box center [329, 114] width 346 height 16
type input "*"
click at [584, 177] on div "Name Component category help_outline Folding Carton Please select any additiona…" at bounding box center [421, 92] width 570 height 188
click at [457, 218] on input "Material help_outline" at bounding box center [321, 225] width 358 height 15
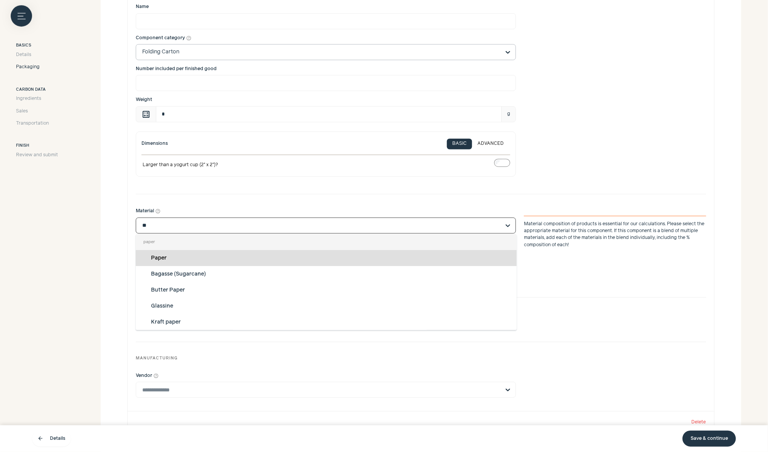
type input "***"
click at [456, 252] on div "Paper" at bounding box center [326, 258] width 381 height 16
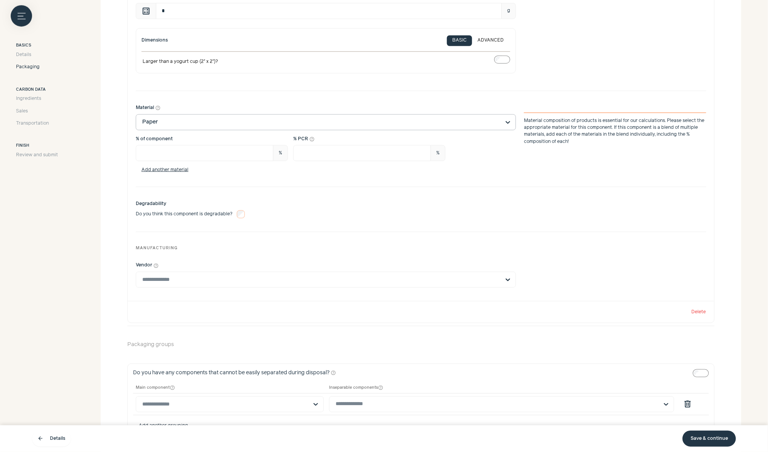
scroll to position [2033, 0]
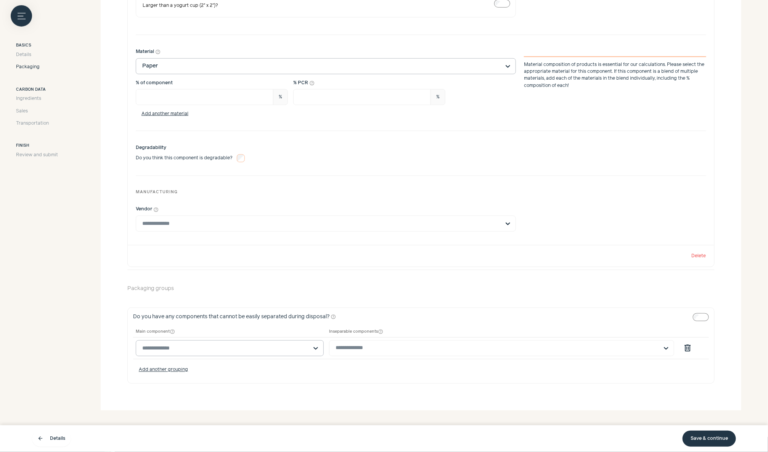
click at [296, 341] on input "text" at bounding box center [225, 348] width 166 height 15
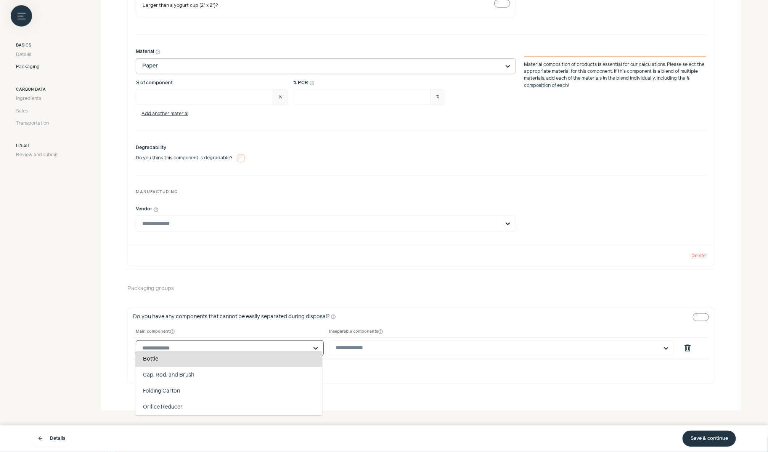
click at [303, 357] on div "Bottle" at bounding box center [228, 359] width 187 height 16
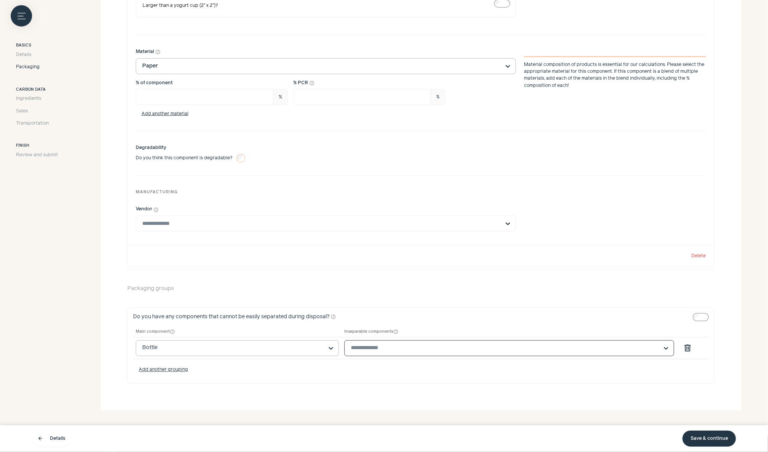
click at [383, 345] on input "text" at bounding box center [505, 348] width 308 height 7
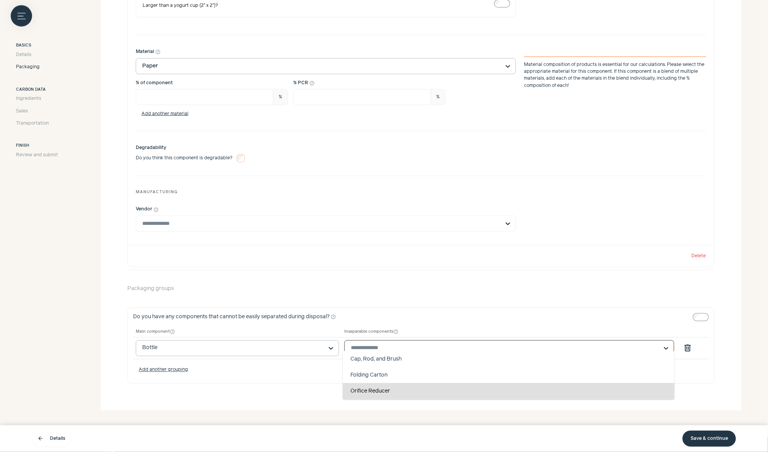
click at [387, 389] on div "Orifice Reducer" at bounding box center [508, 391] width 331 height 16
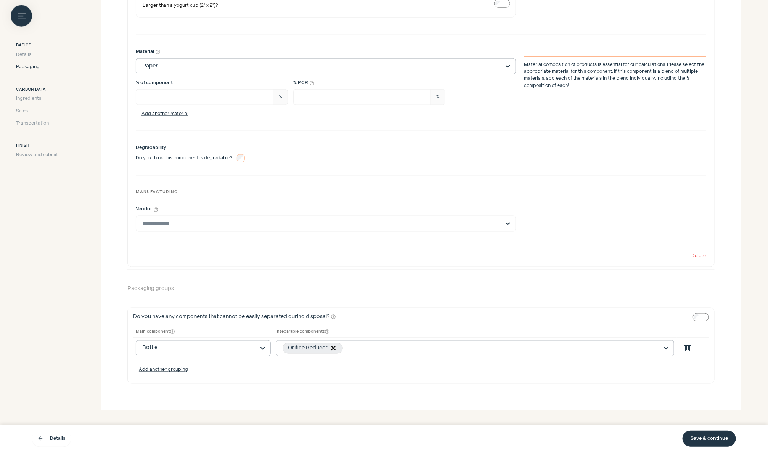
click at [697, 442] on link "Save & continue" at bounding box center [708, 439] width 53 height 16
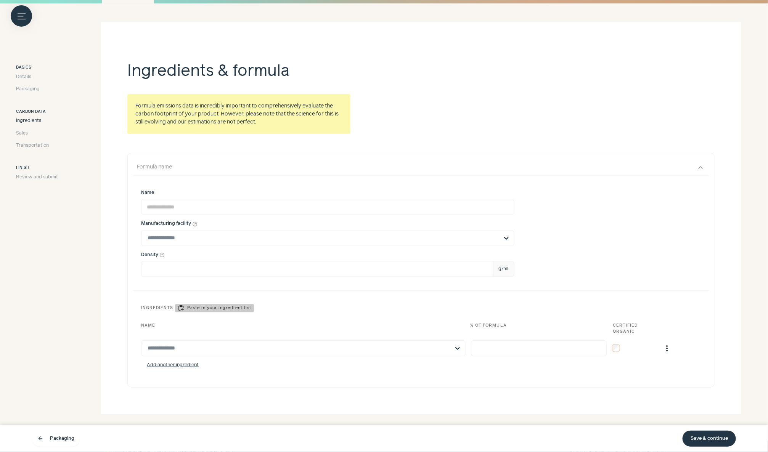
scroll to position [120, 0]
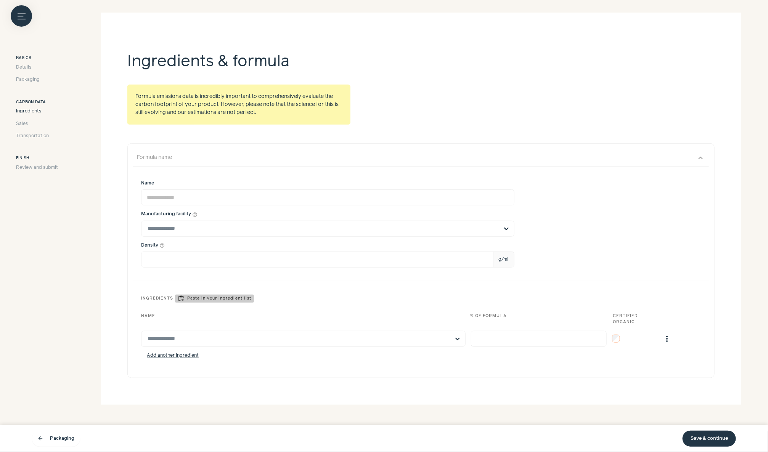
click at [709, 441] on link "Save & continue" at bounding box center [708, 439] width 53 height 16
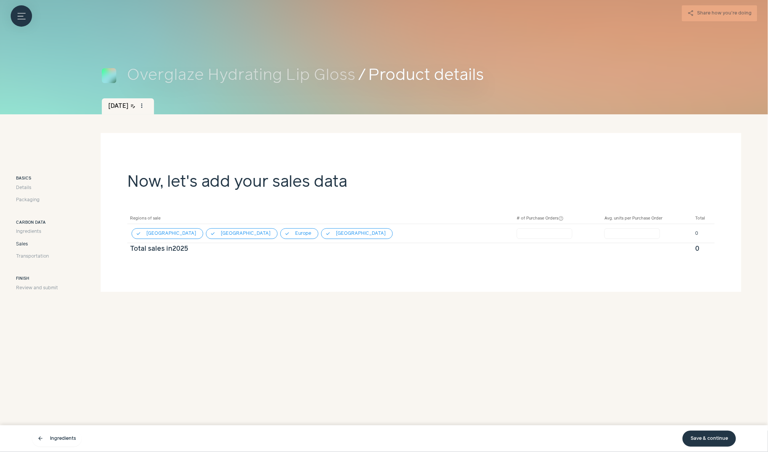
click at [694, 437] on link "Save & continue" at bounding box center [708, 439] width 53 height 16
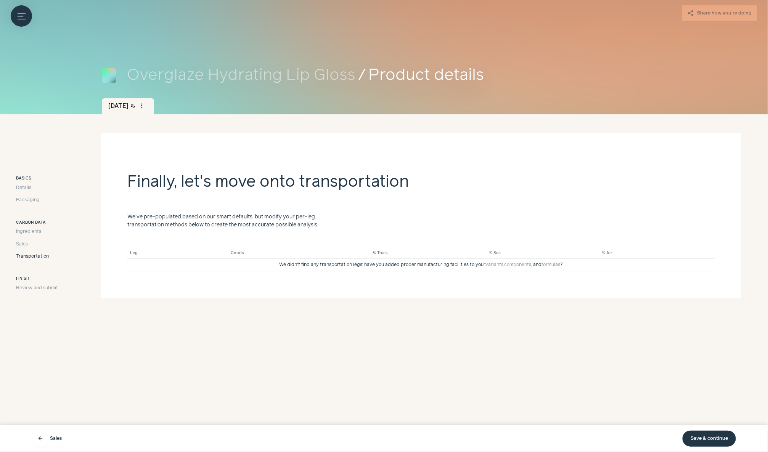
click at [694, 437] on link "Save & continue" at bounding box center [708, 439] width 53 height 16
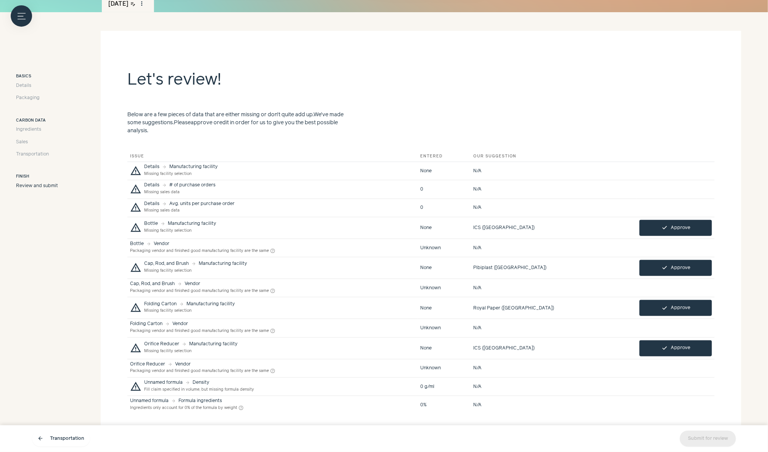
scroll to position [137, 0]
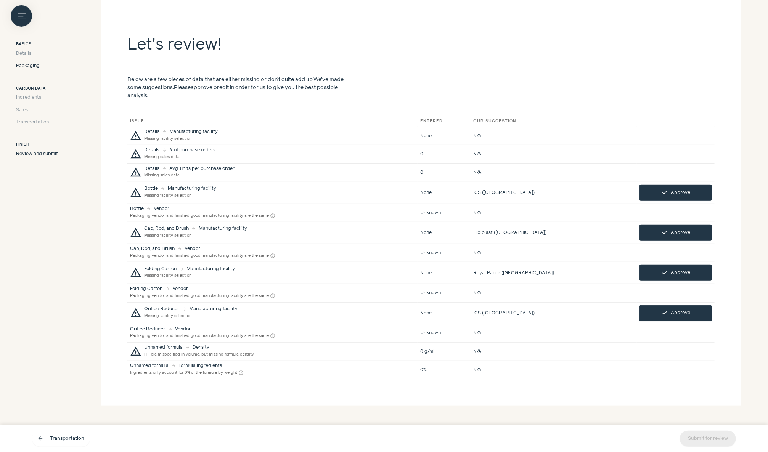
click at [37, 65] on span "Packaging" at bounding box center [28, 66] width 24 height 7
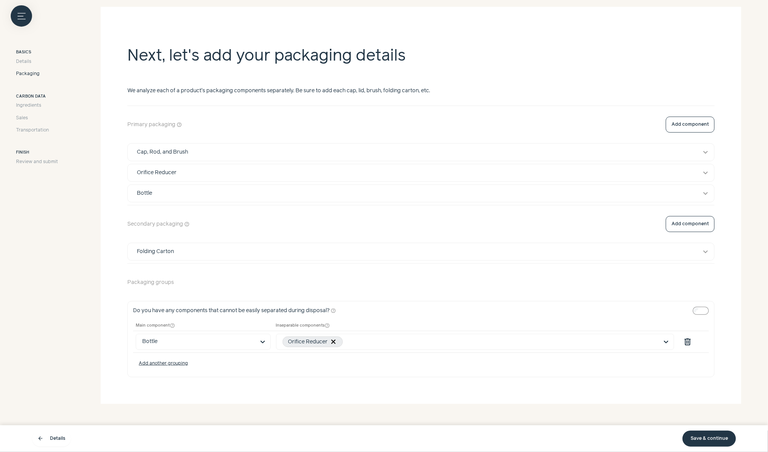
scroll to position [124, 0]
click at [705, 155] on button "expand_more" at bounding box center [705, 154] width 9 height 9
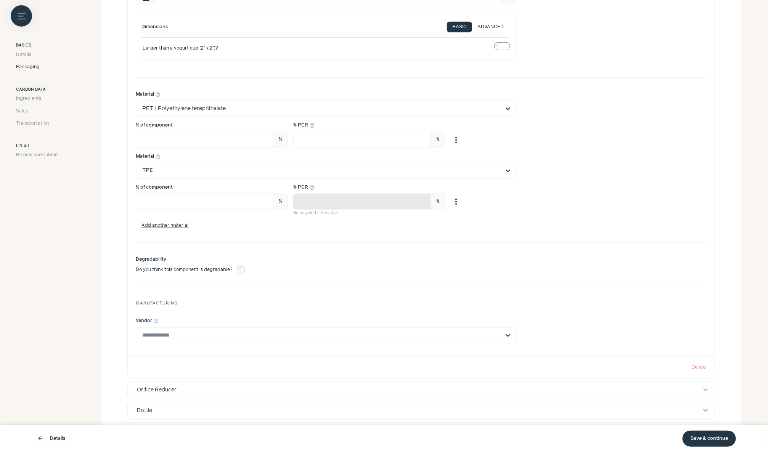
scroll to position [434, 0]
click at [472, 332] on input "Vendor help_outline" at bounding box center [321, 331] width 358 height 15
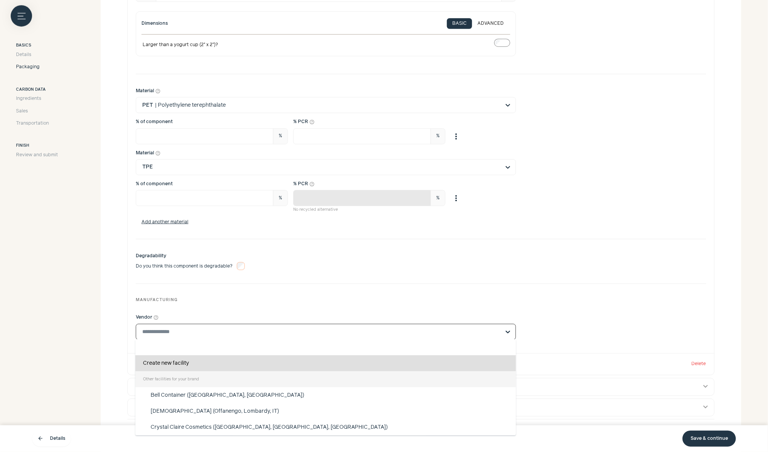
click at [434, 362] on div "Create new facility" at bounding box center [325, 363] width 381 height 16
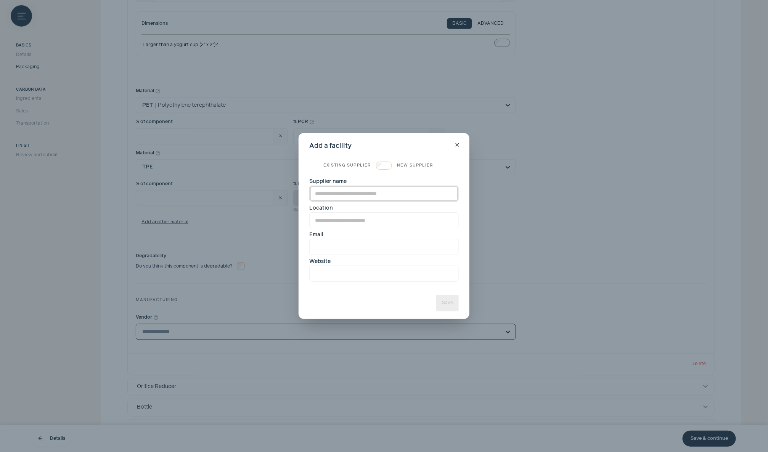
click at [414, 193] on input "Supplier name" at bounding box center [383, 194] width 149 height 16
type input "***"
click at [396, 221] on input "Location" at bounding box center [383, 220] width 149 height 16
type input "*****"
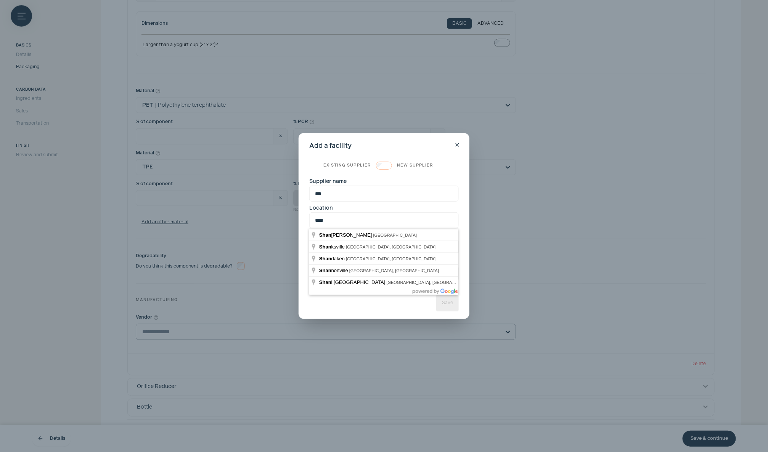
type input "**********"
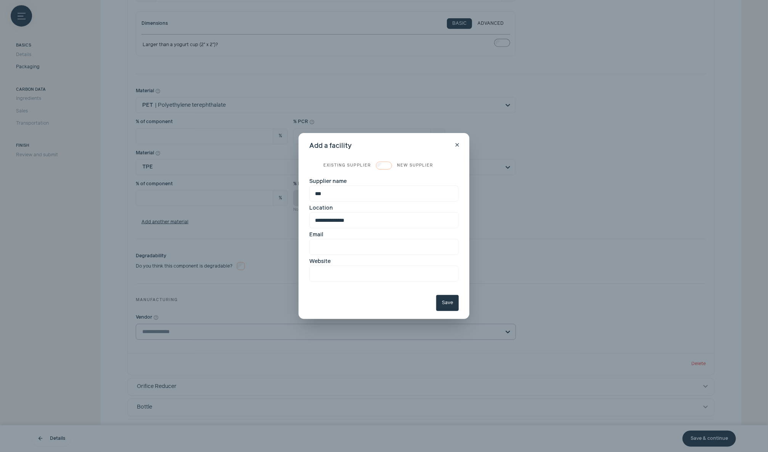
click at [445, 299] on button "Save" at bounding box center [447, 303] width 22 height 16
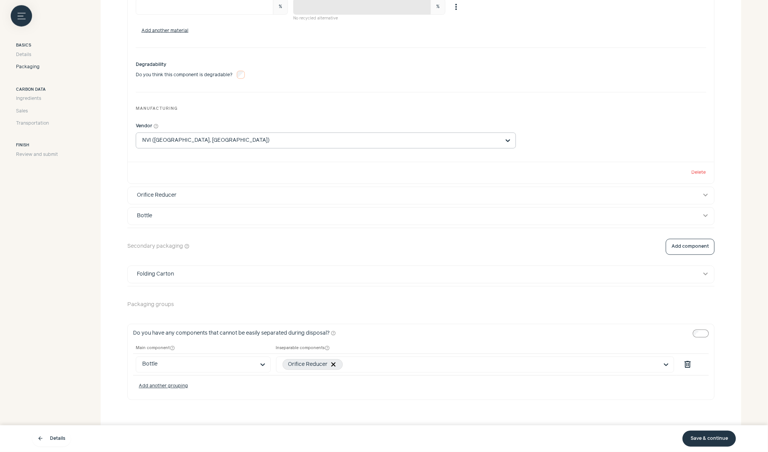
scroll to position [645, 0]
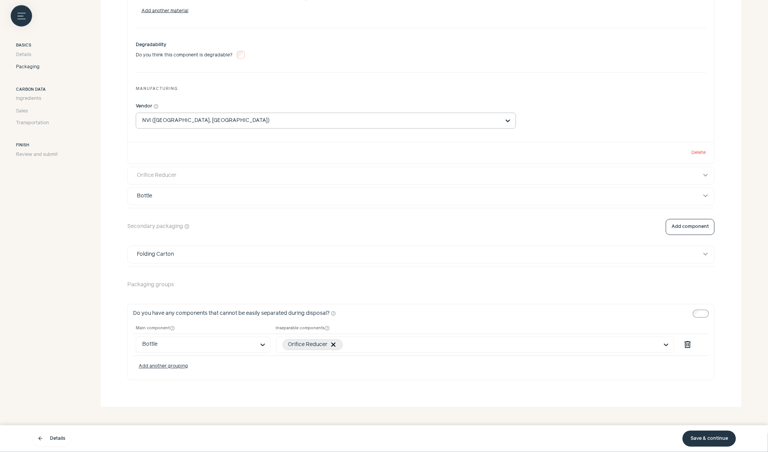
click at [424, 174] on div "Orifice Reducer" at bounding box center [414, 176] width 564 height 8
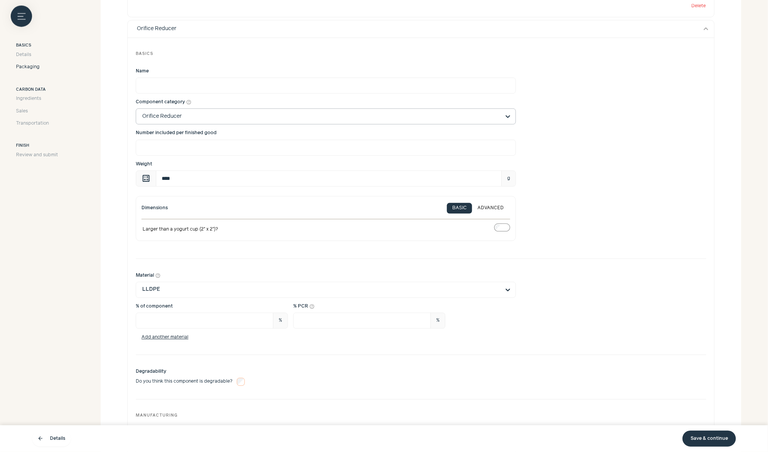
scroll to position [850, 0]
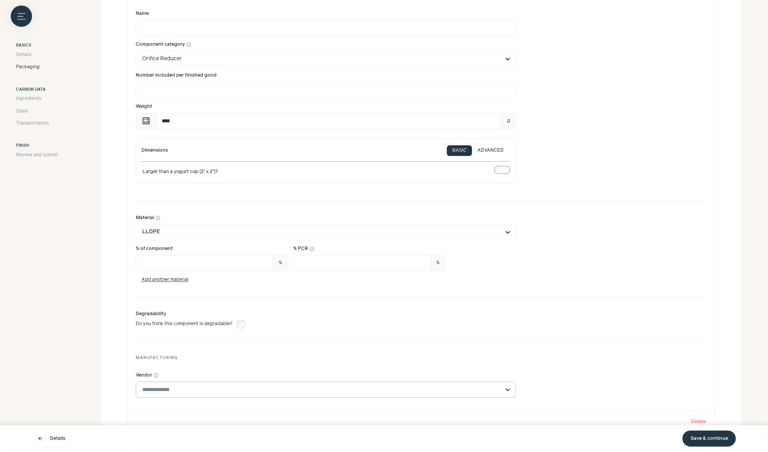
click at [411, 393] on input "Vendor help_outline" at bounding box center [321, 389] width 358 height 15
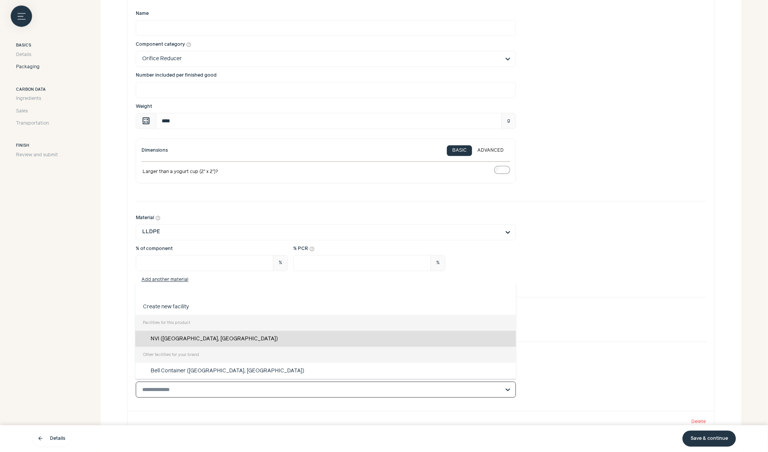
click at [379, 334] on div "NVI (Shanghai, CN)" at bounding box center [325, 339] width 381 height 16
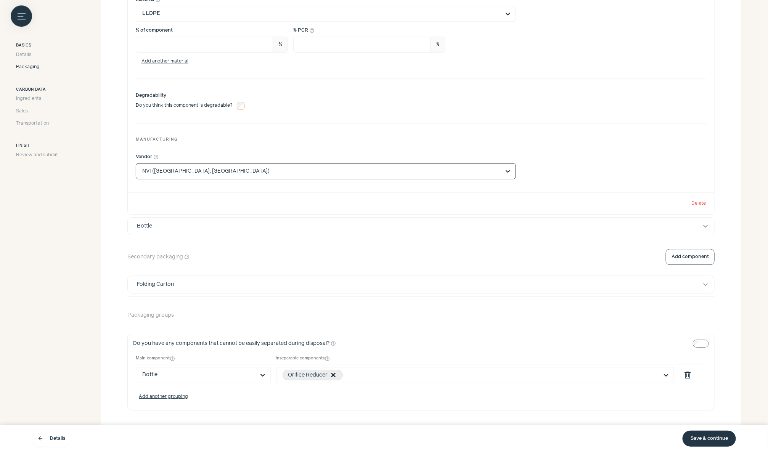
scroll to position [1098, 0]
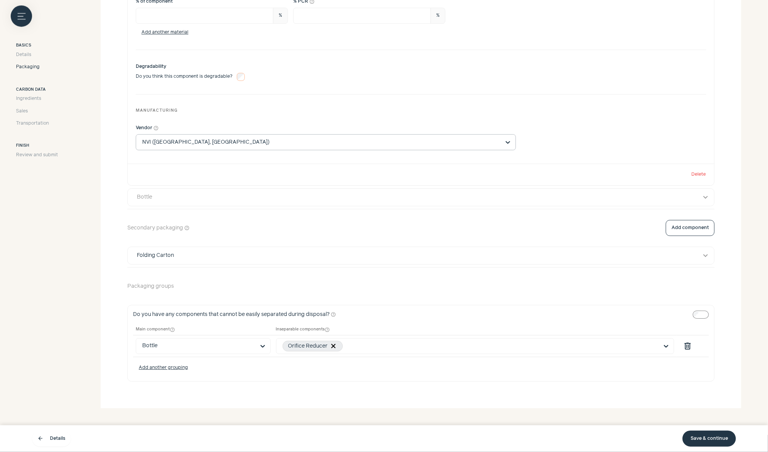
click at [326, 193] on div "Bottle" at bounding box center [414, 197] width 564 height 8
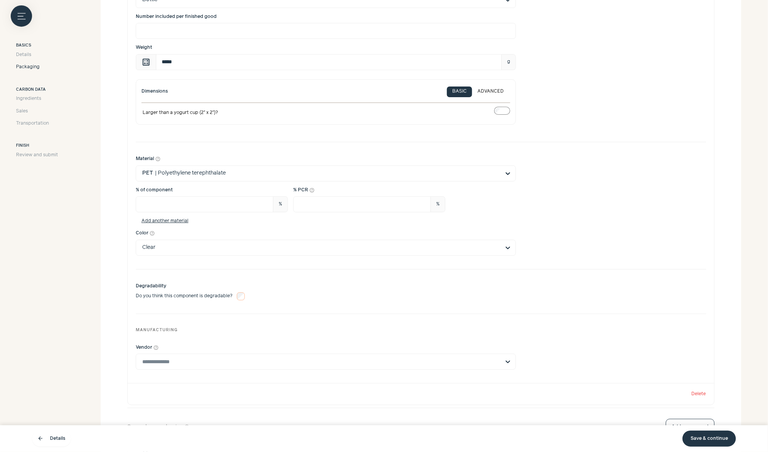
scroll to position [1382, 0]
click at [322, 358] on input "Vendor help_outline" at bounding box center [321, 362] width 358 height 15
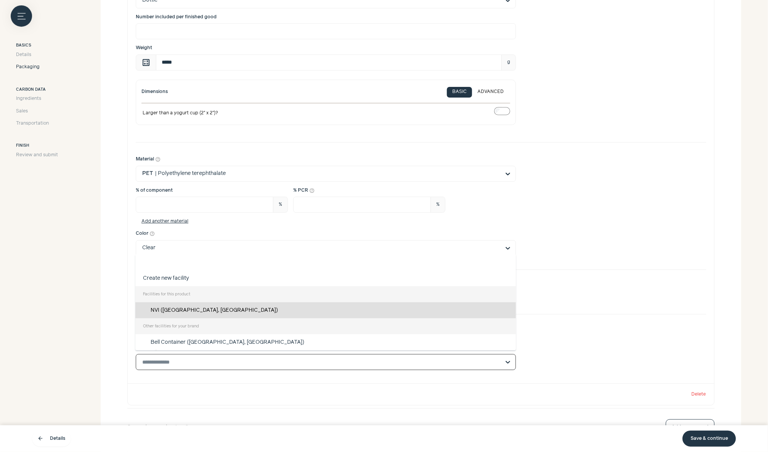
click at [305, 305] on div "NVI (Shanghai, CN)" at bounding box center [325, 310] width 381 height 16
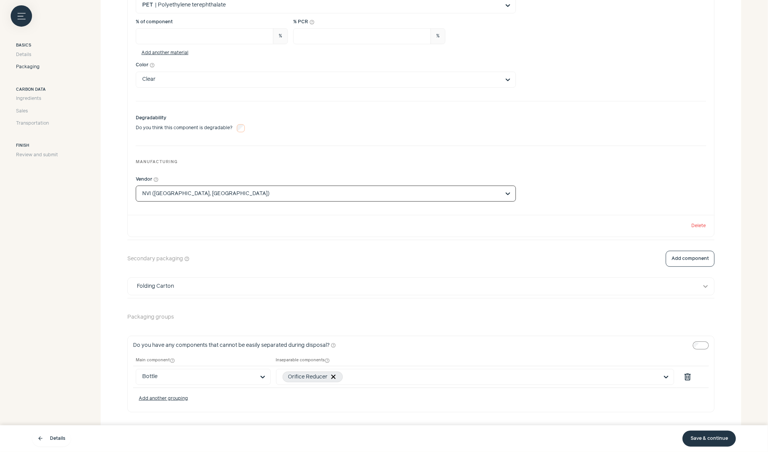
scroll to position [1565, 0]
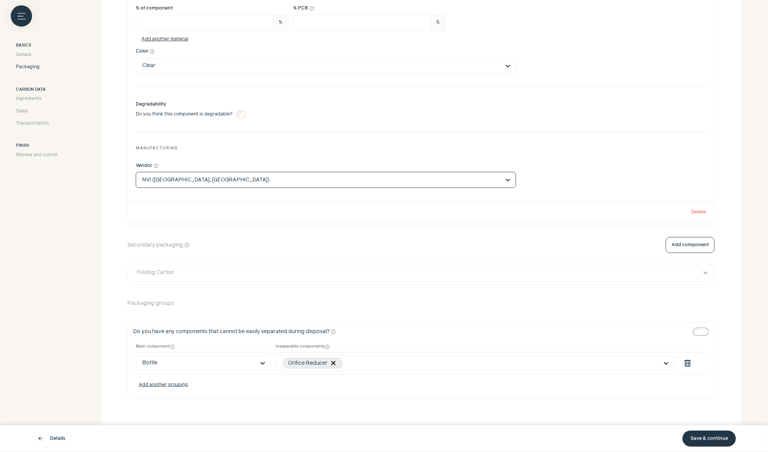
click at [285, 273] on button "Folding Carton expand_more" at bounding box center [421, 272] width 586 height 17
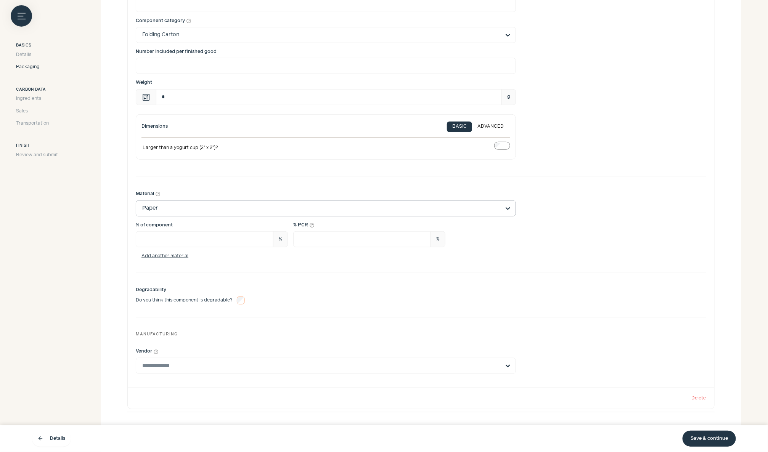
scroll to position [1893, 0]
click at [382, 363] on input "Vendor help_outline" at bounding box center [321, 363] width 358 height 15
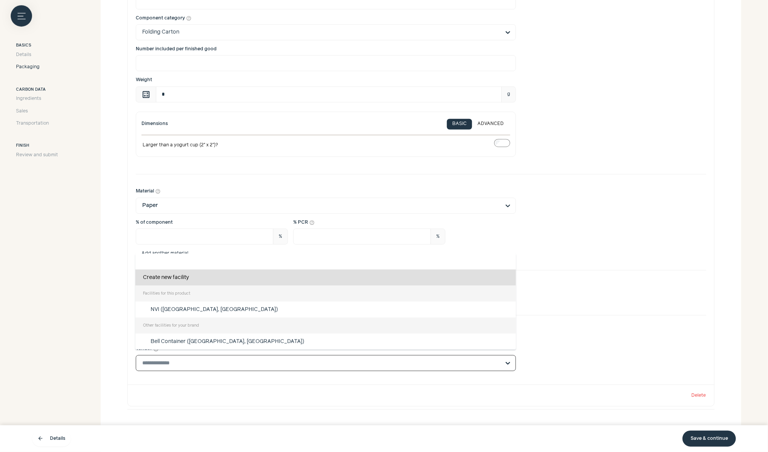
click at [355, 277] on div "Create new facility" at bounding box center [325, 278] width 381 height 16
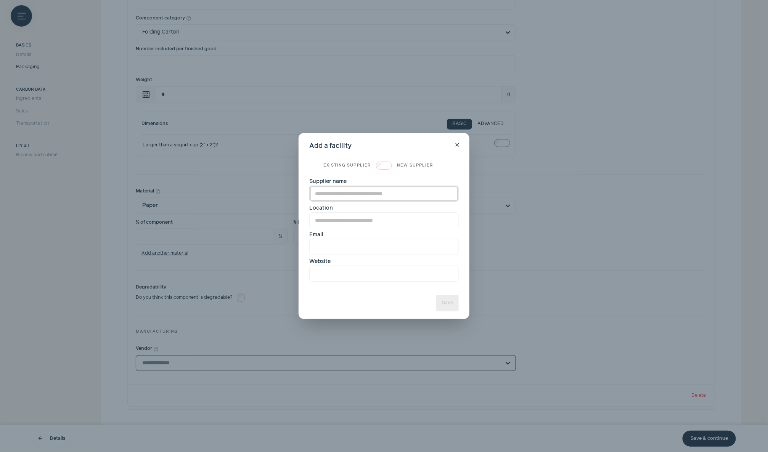
click at [377, 193] on input "Supplier name" at bounding box center [383, 194] width 149 height 16
type input "*******"
paste input "*******"
type input "**********"
click at [451, 299] on button "Save" at bounding box center [447, 303] width 22 height 16
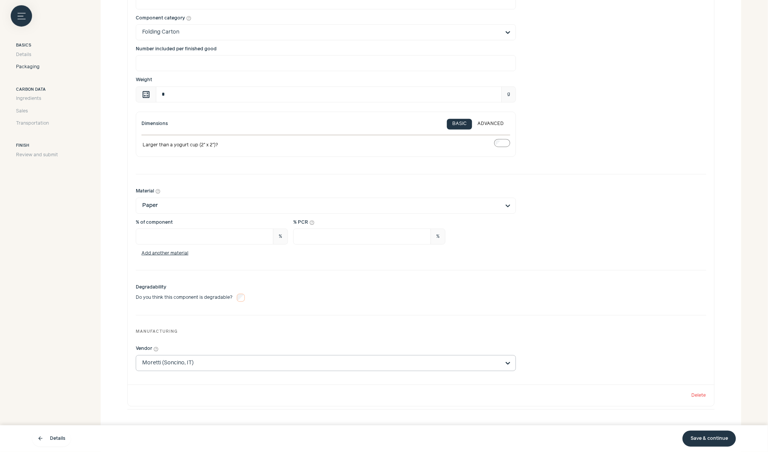
scroll to position [2033, 0]
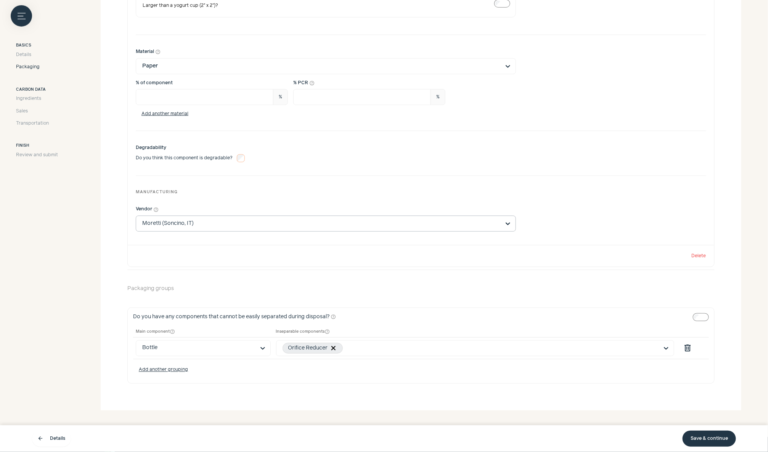
click at [695, 437] on link "Save & continue" at bounding box center [708, 439] width 53 height 16
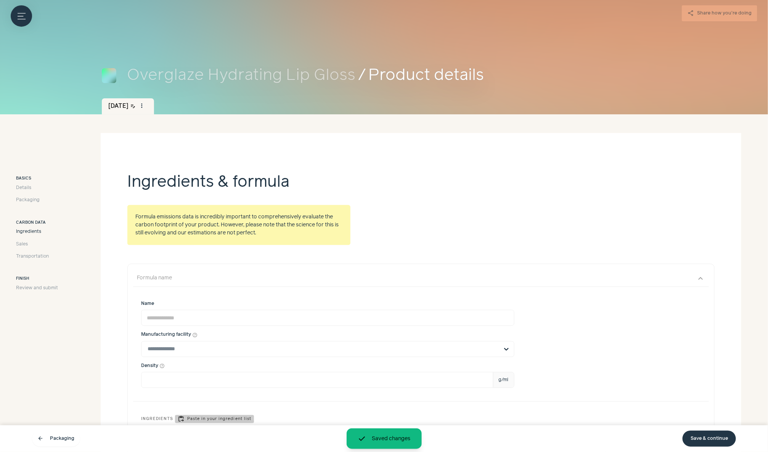
scroll to position [120, 0]
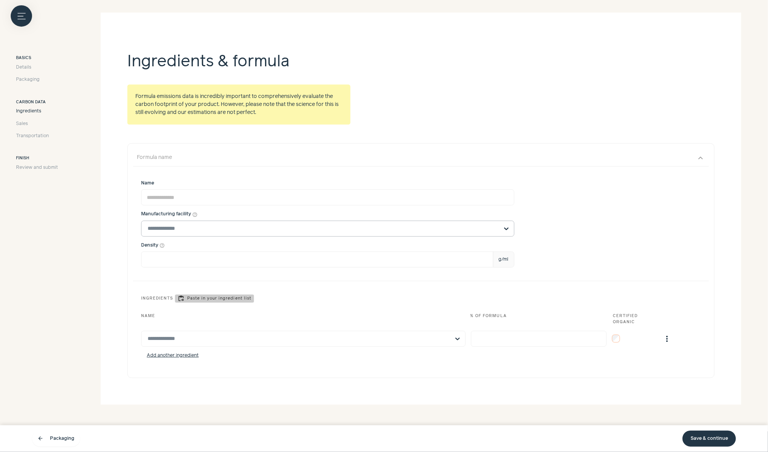
click at [442, 229] on input "text" at bounding box center [323, 228] width 351 height 15
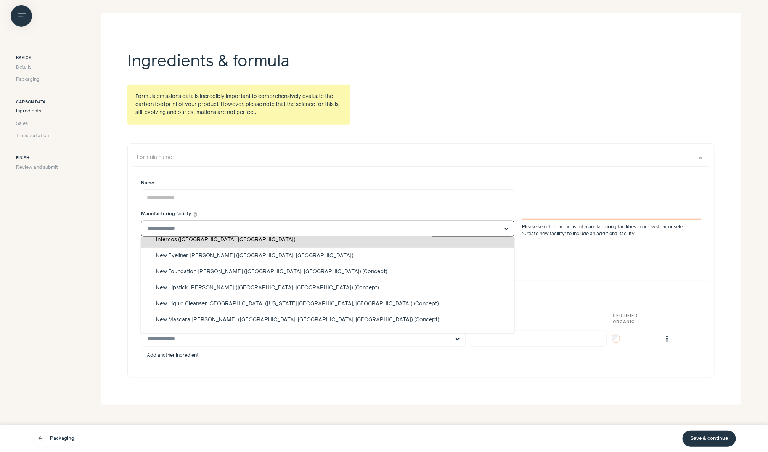
scroll to position [0, 0]
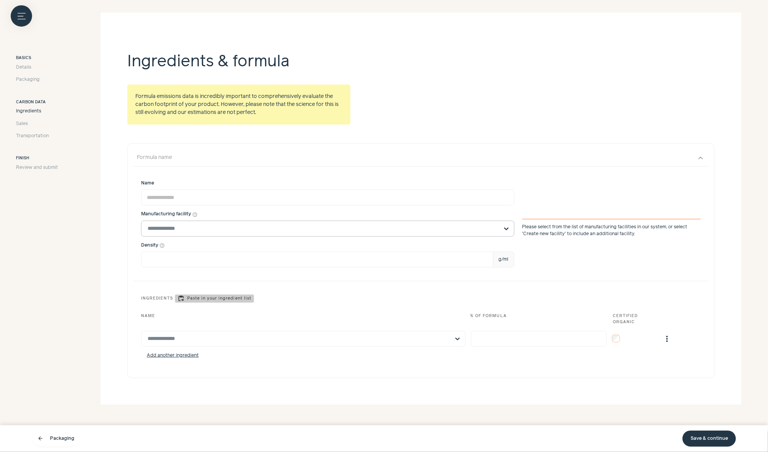
click at [366, 231] on input "text" at bounding box center [323, 228] width 351 height 15
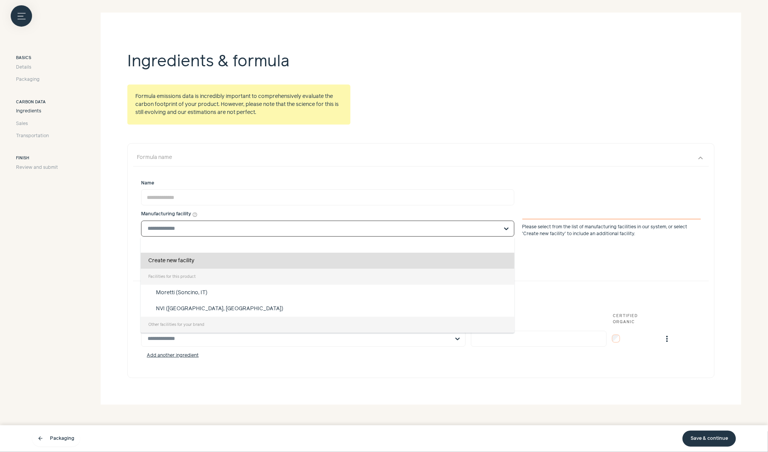
click at [368, 262] on div "Create new facility" at bounding box center [328, 261] width 374 height 16
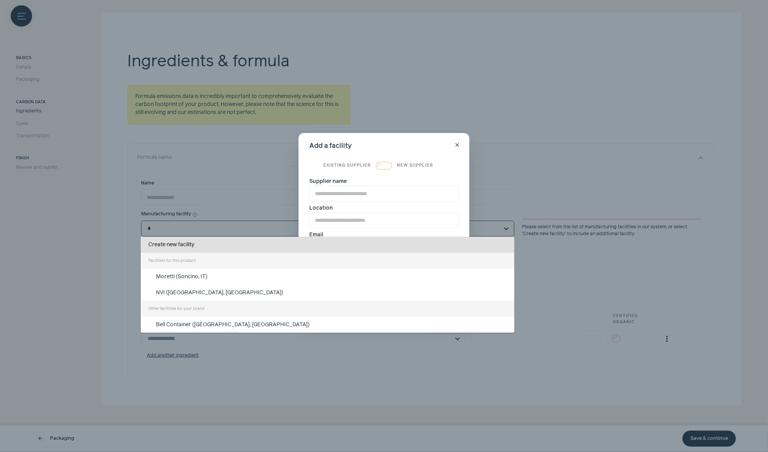
type input "*"
click at [350, 196] on input "Supplier name" at bounding box center [383, 194] width 149 height 16
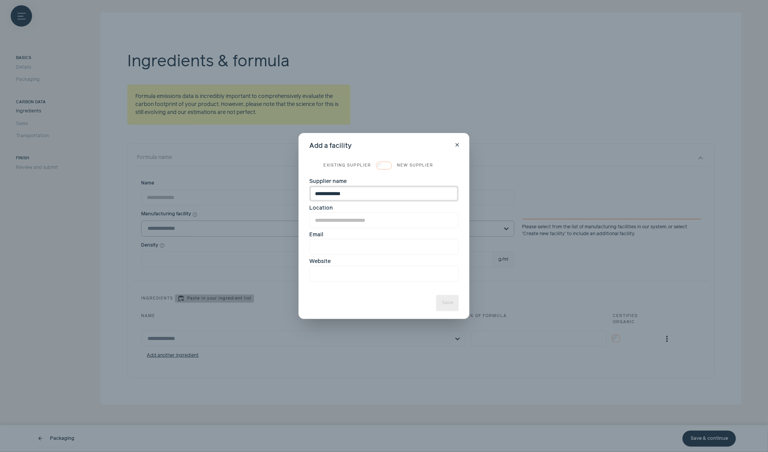
type input "**********"
click at [364, 219] on input "Location" at bounding box center [383, 220] width 149 height 16
paste input "**********"
type input "**********"
click at [449, 303] on button "Save" at bounding box center [447, 303] width 22 height 16
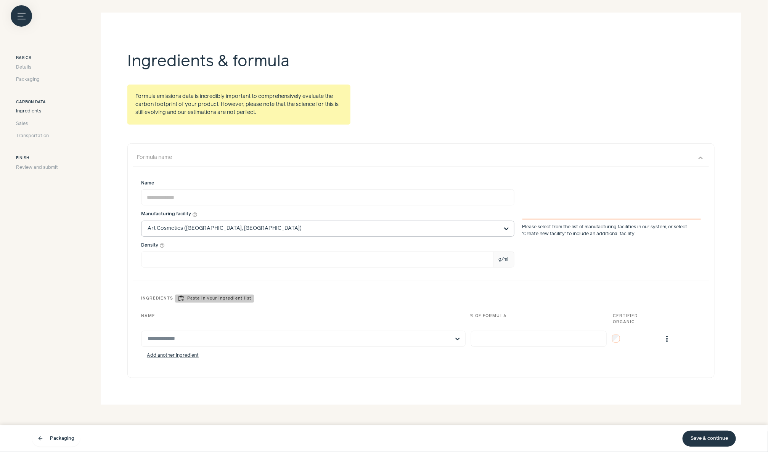
click at [706, 440] on link "Save & continue" at bounding box center [708, 439] width 53 height 16
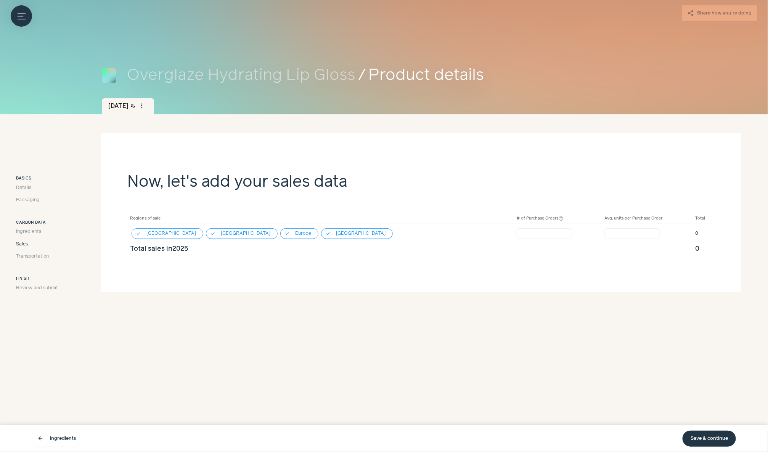
click at [706, 440] on link "Save & continue" at bounding box center [708, 439] width 53 height 16
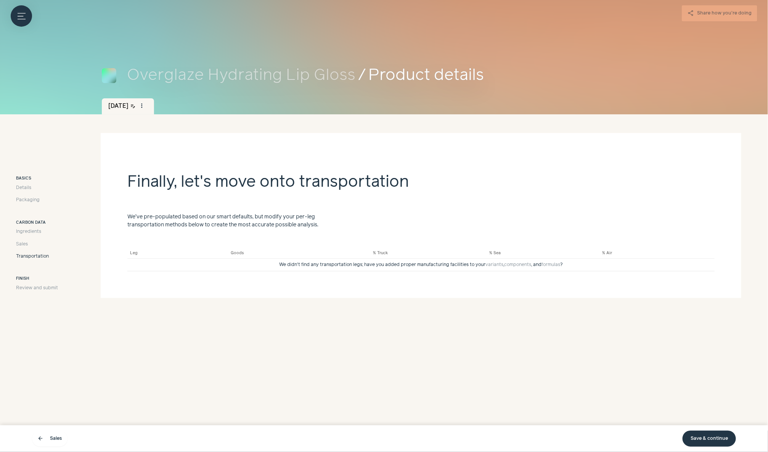
click at [706, 440] on link "Save & continue" at bounding box center [708, 439] width 53 height 16
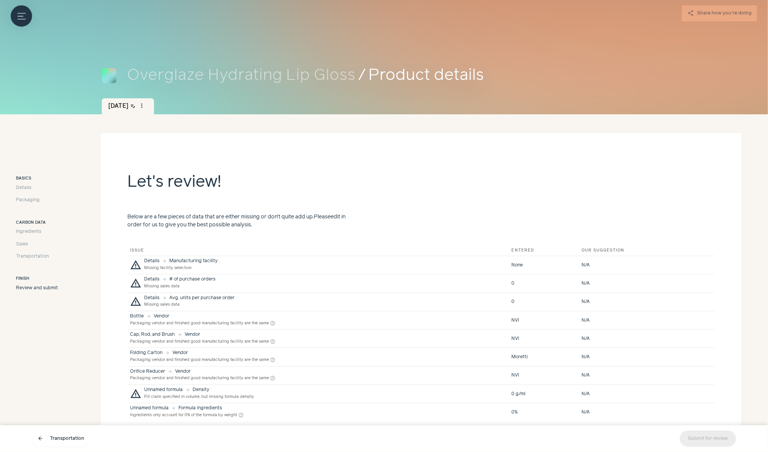
scroll to position [43, 0]
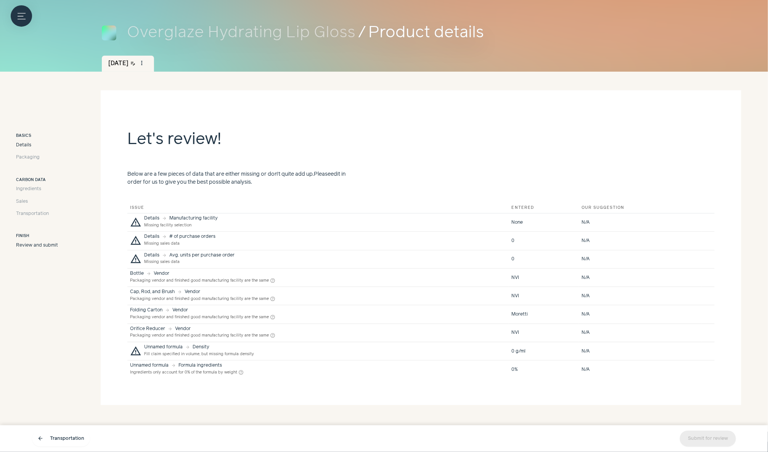
click at [34, 144] on link "Details" at bounding box center [37, 145] width 42 height 7
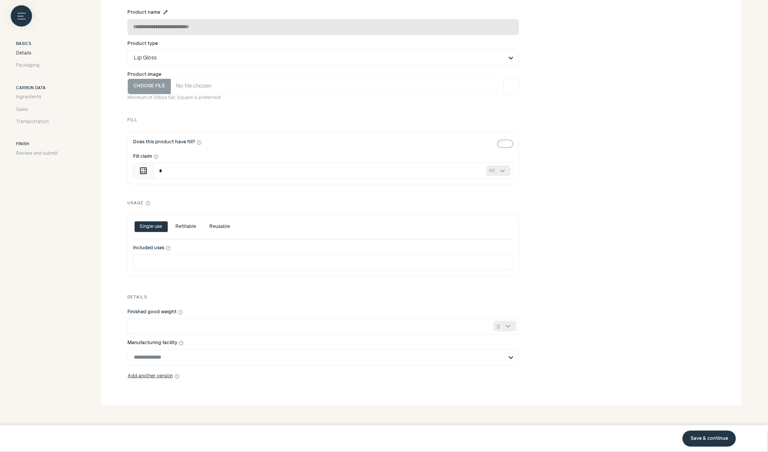
scroll to position [203, 0]
click at [224, 355] on input "Manufacturing facility help_outline" at bounding box center [318, 357] width 369 height 15
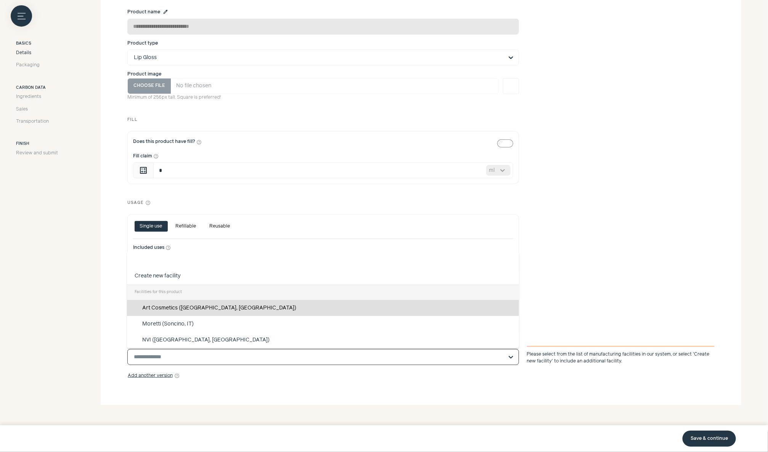
click at [215, 310] on div "Art Cosmetics (Fornovo San Giovanni, IT)" at bounding box center [323, 308] width 392 height 16
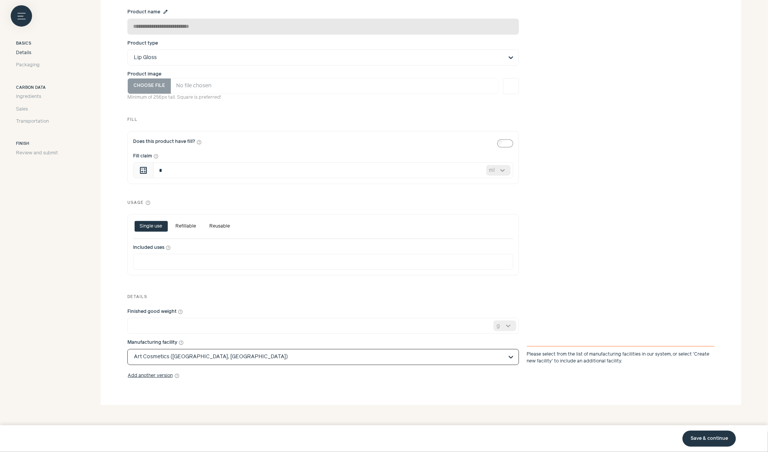
click at [717, 441] on link "Save & continue" at bounding box center [708, 439] width 53 height 16
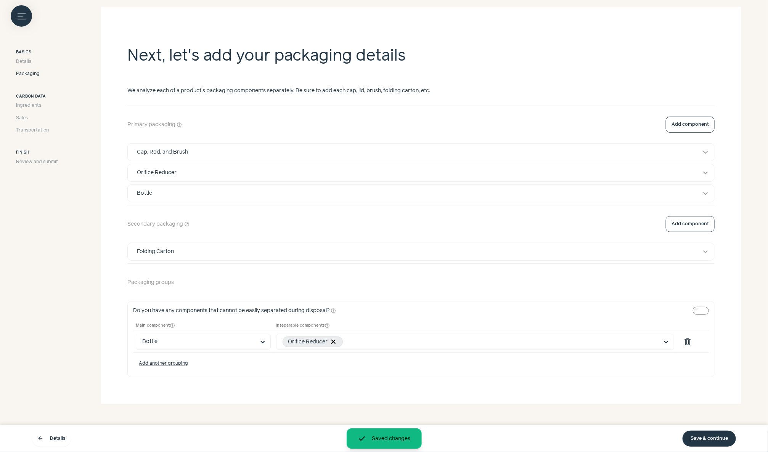
scroll to position [124, 0]
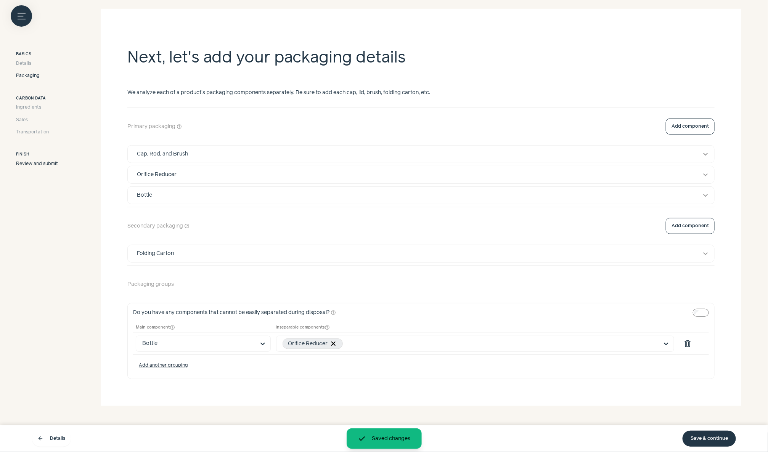
click at [38, 166] on span "Review and submit" at bounding box center [37, 164] width 42 height 7
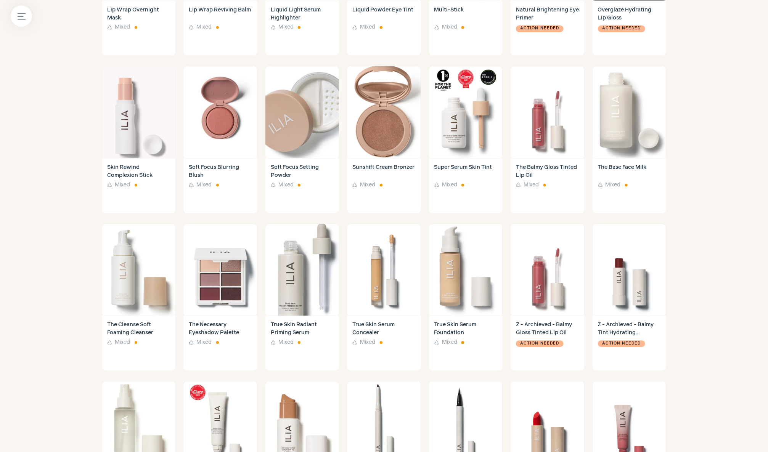
scroll to position [922, 0]
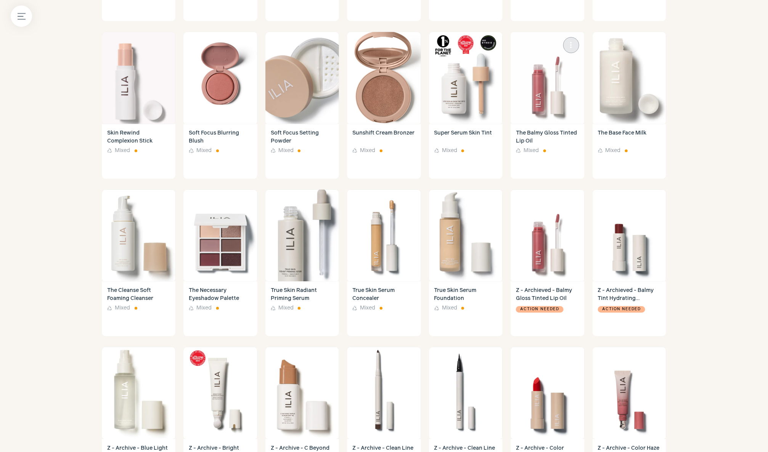
click at [557, 90] on img at bounding box center [548, 78] width 74 height 92
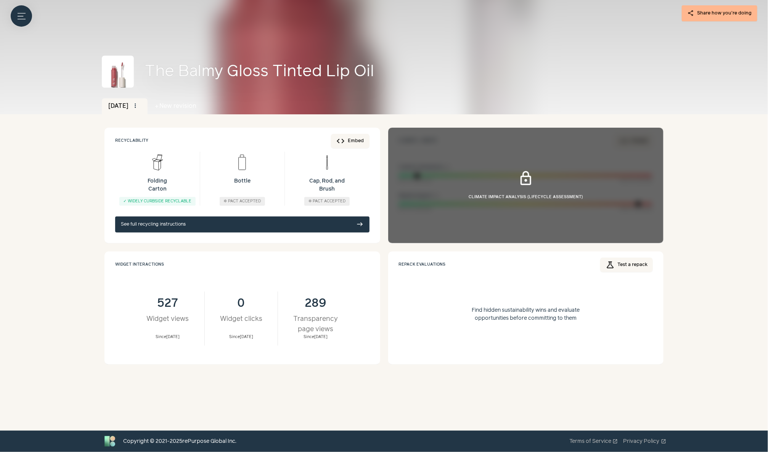
click at [282, 224] on link "See full recycling instructions east" at bounding box center [242, 225] width 254 height 16
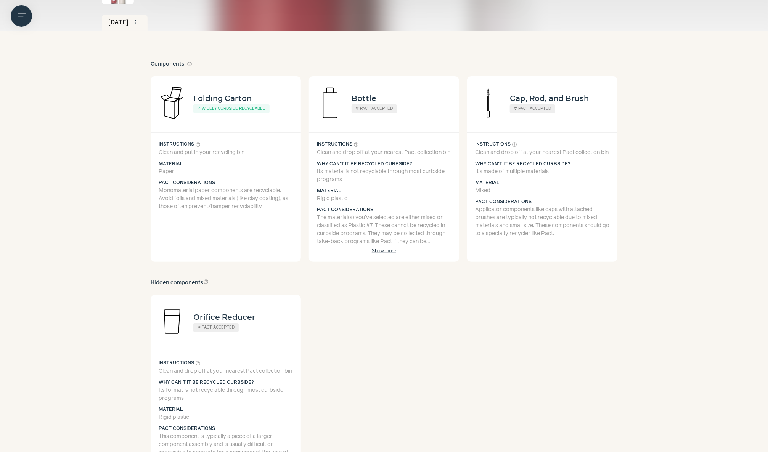
scroll to position [87, 0]
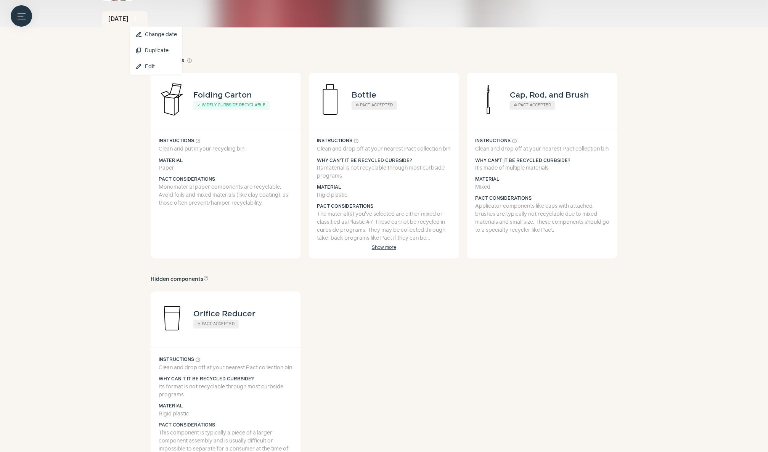
click at [139, 19] on span "more_vert" at bounding box center [135, 19] width 7 height 7
click at [156, 50] on button "content_copy Duplicate" at bounding box center [156, 51] width 52 height 16
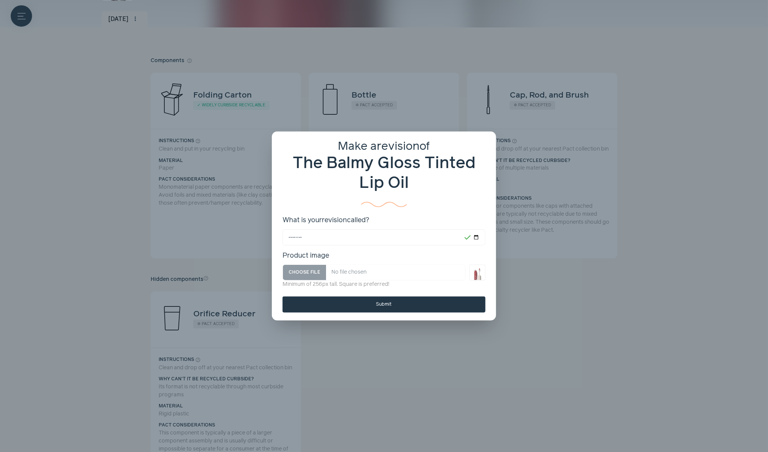
click at [484, 143] on span "close" at bounding box center [484, 143] width 6 height 6
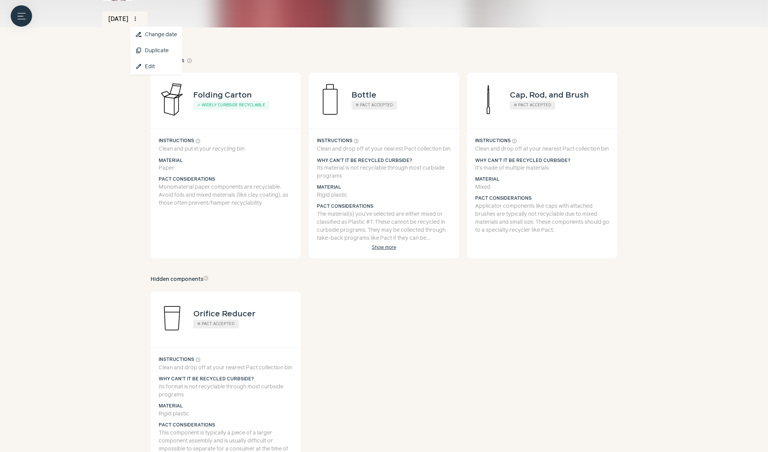
click at [141, 24] on div "more_vert" at bounding box center [135, 19] width 11 height 14
click at [158, 66] on link "edit Edit" at bounding box center [156, 67] width 52 height 16
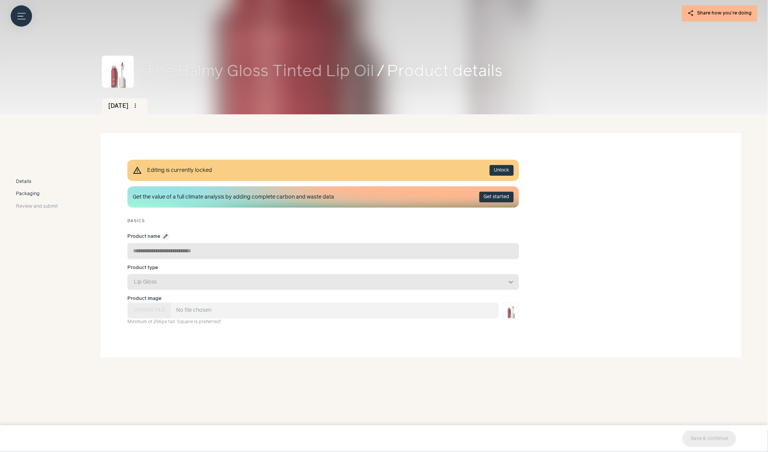
click at [48, 196] on link "Packaging" at bounding box center [37, 194] width 42 height 7
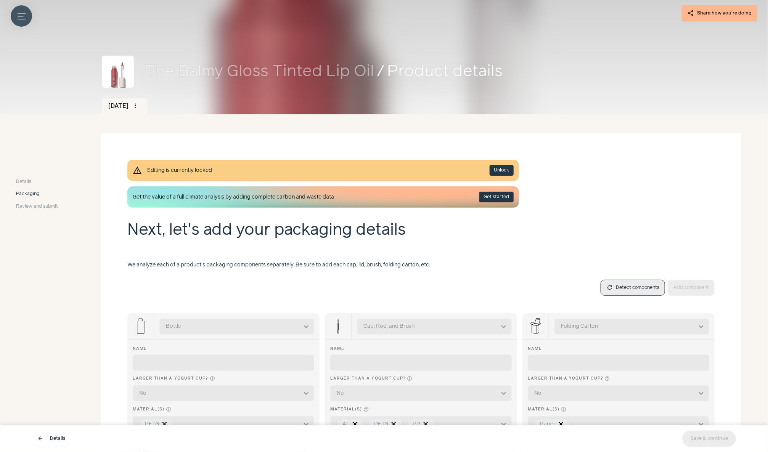
click at [25, 16] on icon "Menu button" at bounding box center [22, 16] width 8 height 8
click at [161, 141] on label at bounding box center [384, 226] width 768 height 452
click at [16, 17] on button "Menu button" at bounding box center [21, 15] width 21 height 21
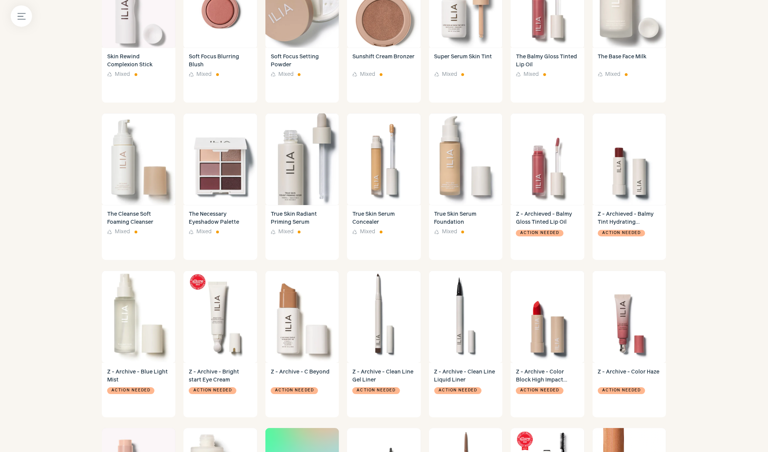
scroll to position [671, 0]
